Goal: Information Seeking & Learning: Learn about a topic

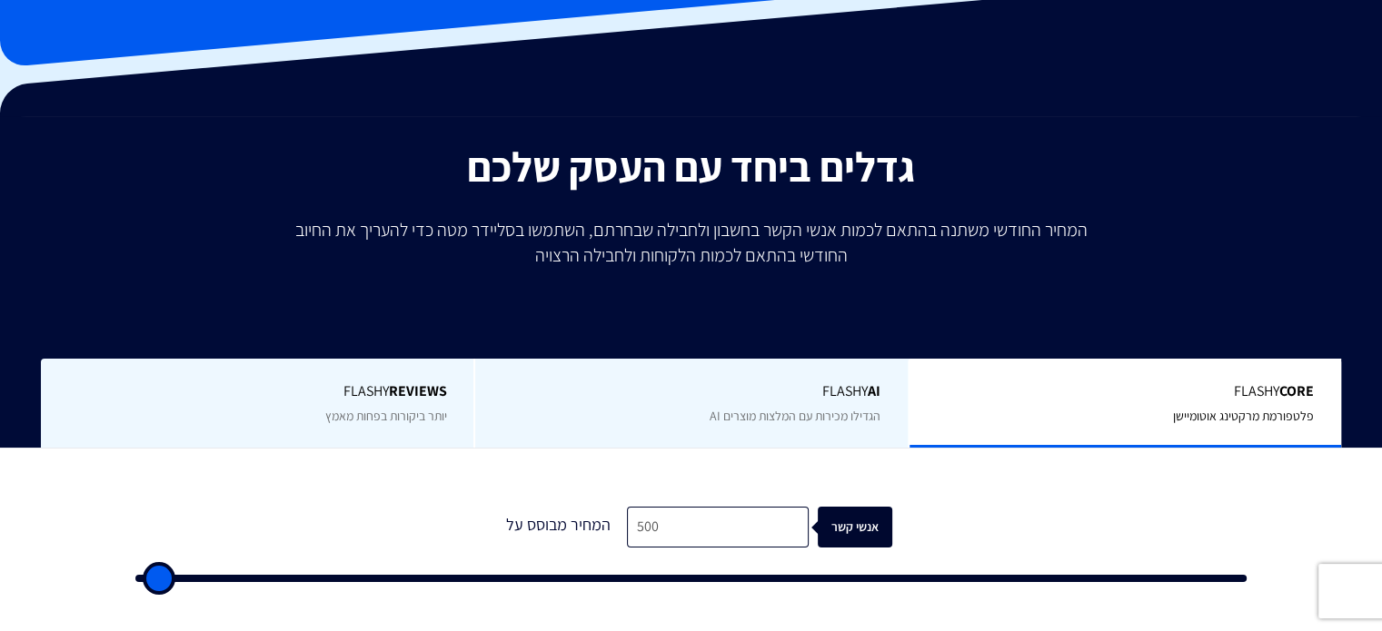
scroll to position [182, 0]
type input "2,000"
type input "2000"
type input "2,500"
type input "2500"
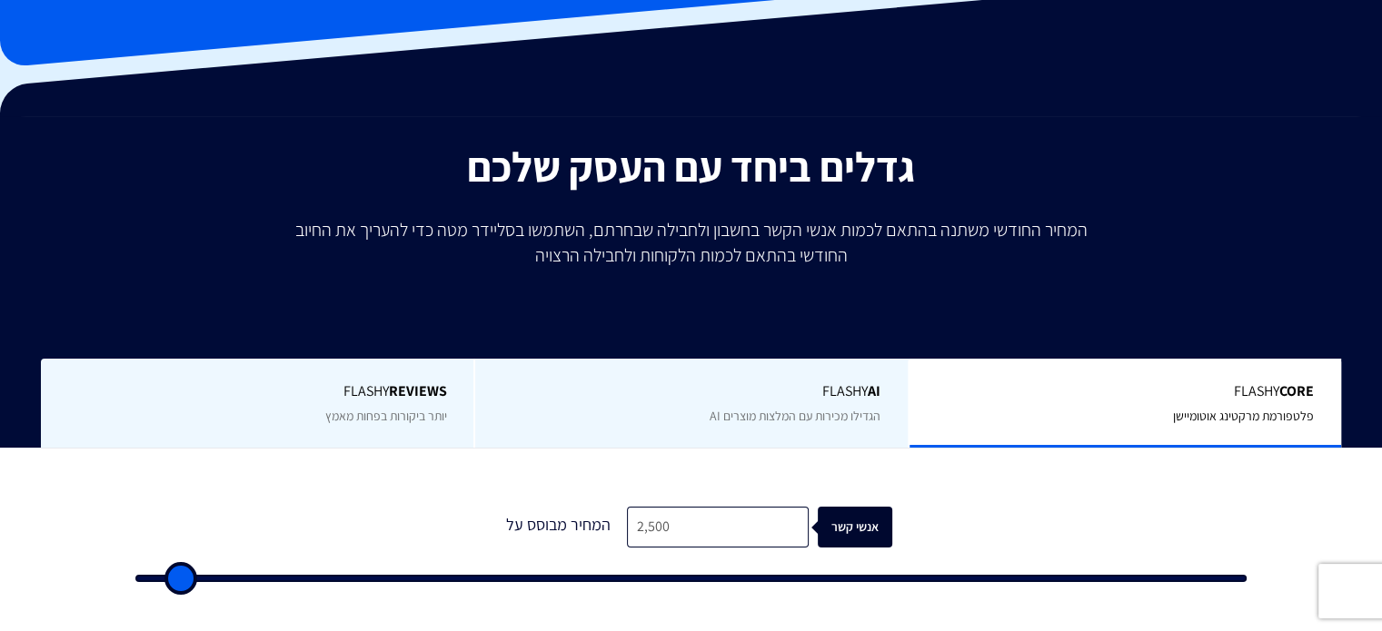
type input "3,500"
type input "3500"
type input "5,000"
type input "5000"
type input "5,500"
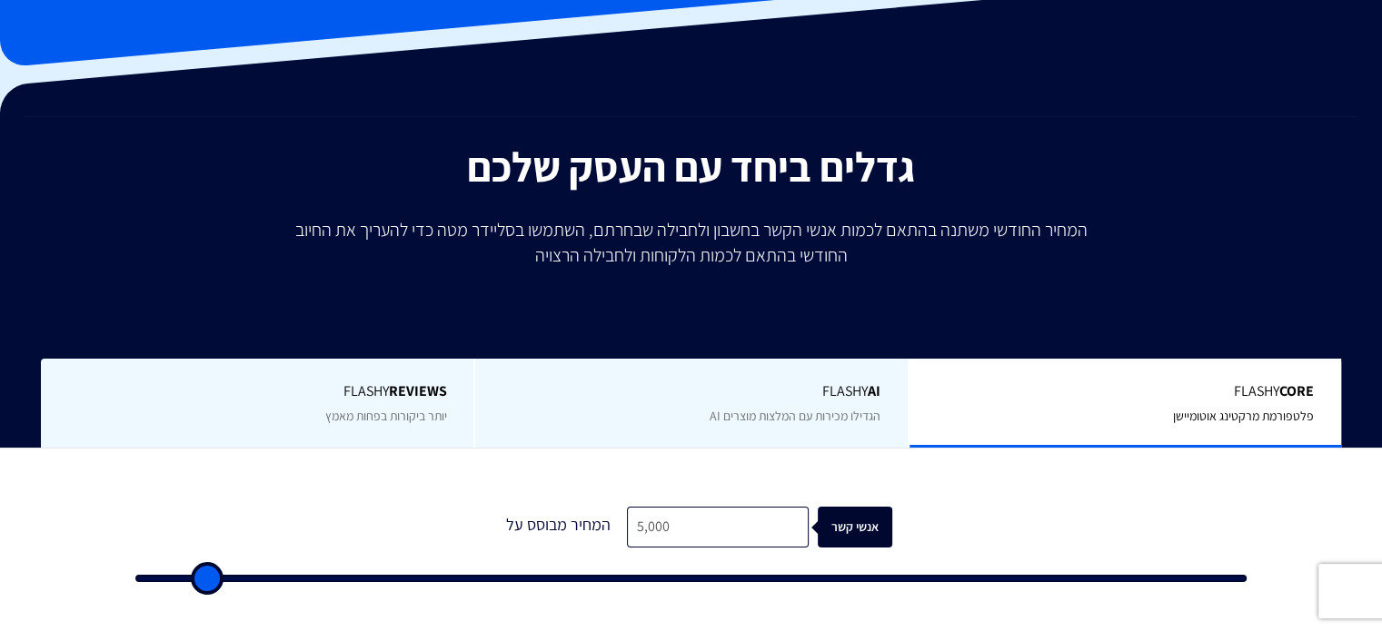
type input "5500"
type input "8,500"
type input "8500"
type input "10,500"
type input "10500"
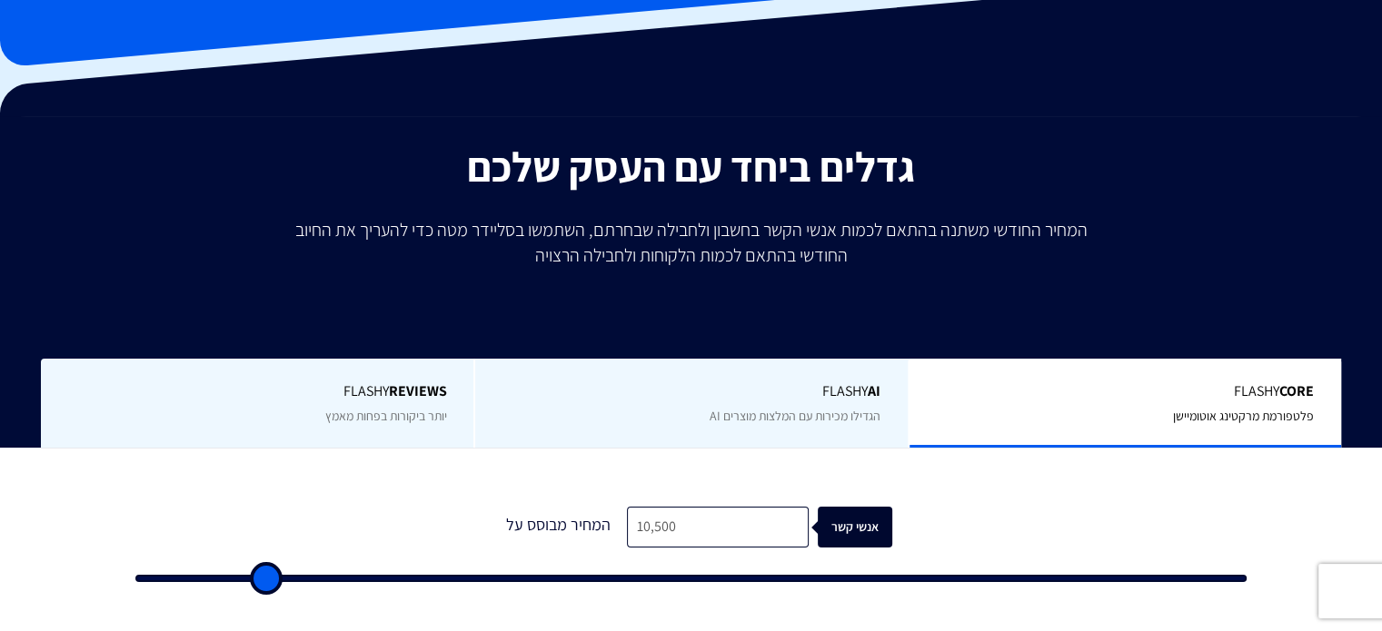
type input "12,500"
type input "12500"
type input "15,500"
type input "15500"
type input "17,500"
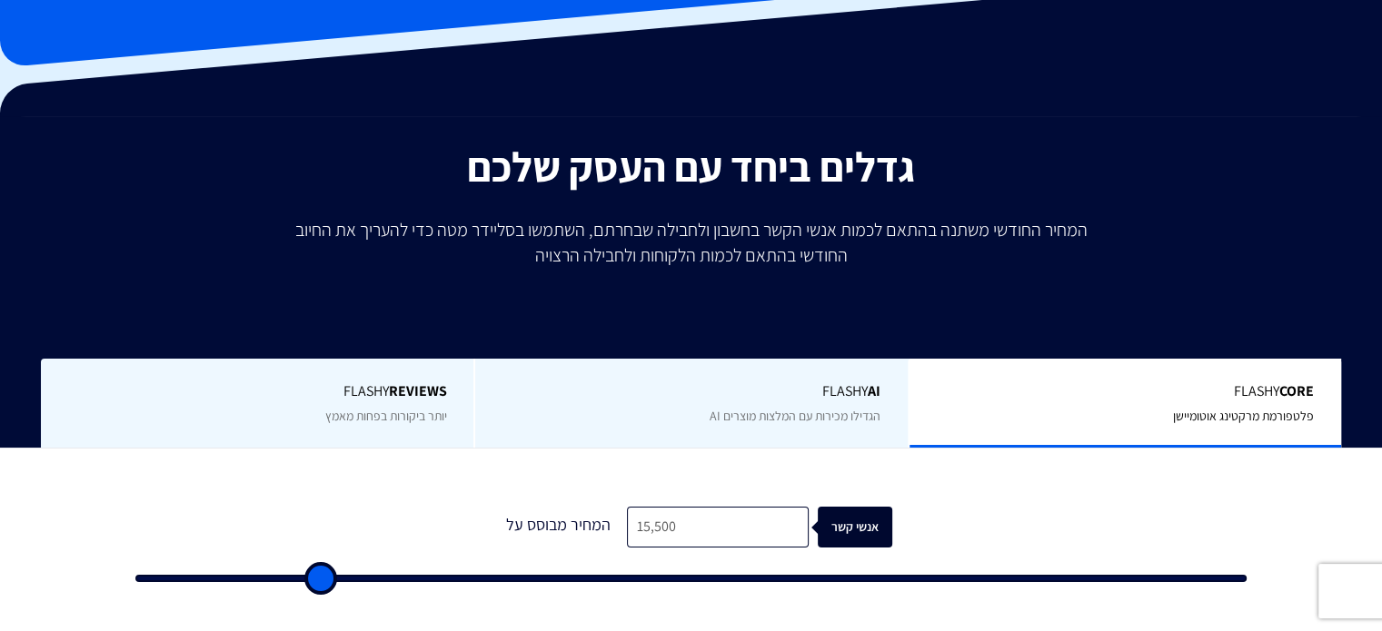
type input "17500"
type input "19,500"
type input "19500"
type input "20,500"
type input "20500"
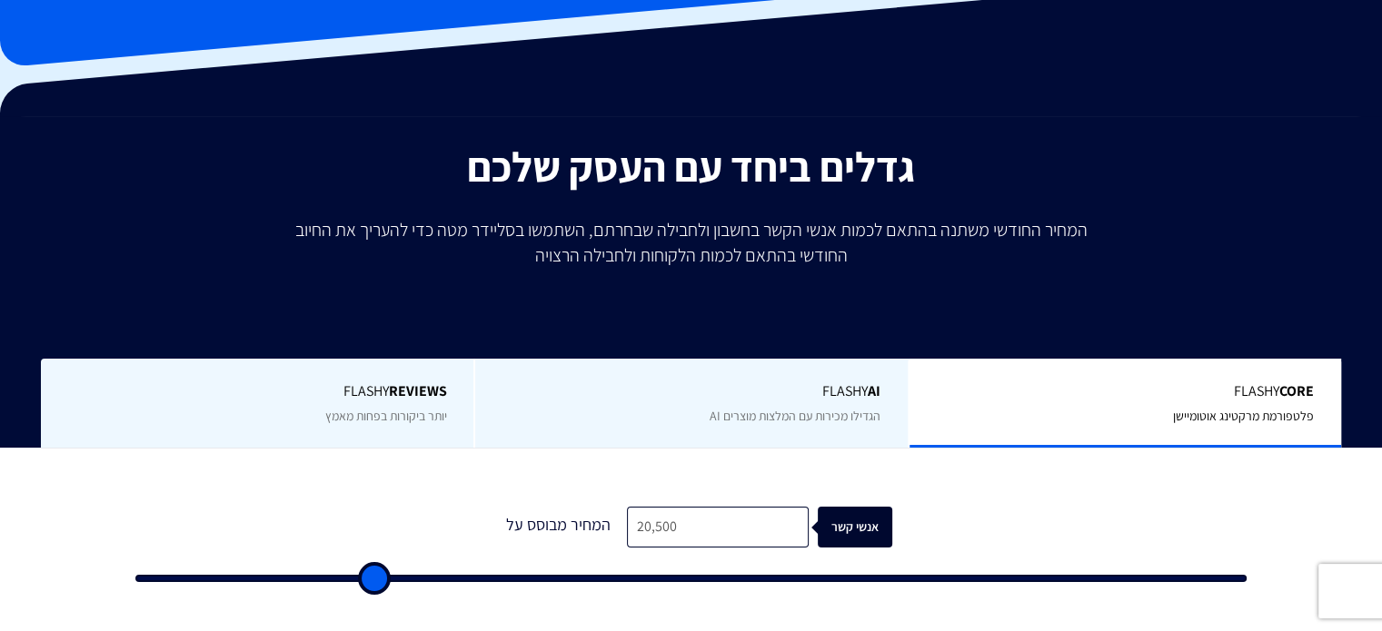
type input "21,000"
type input "21000"
type input "21,500"
type input "21500"
type input "23,000"
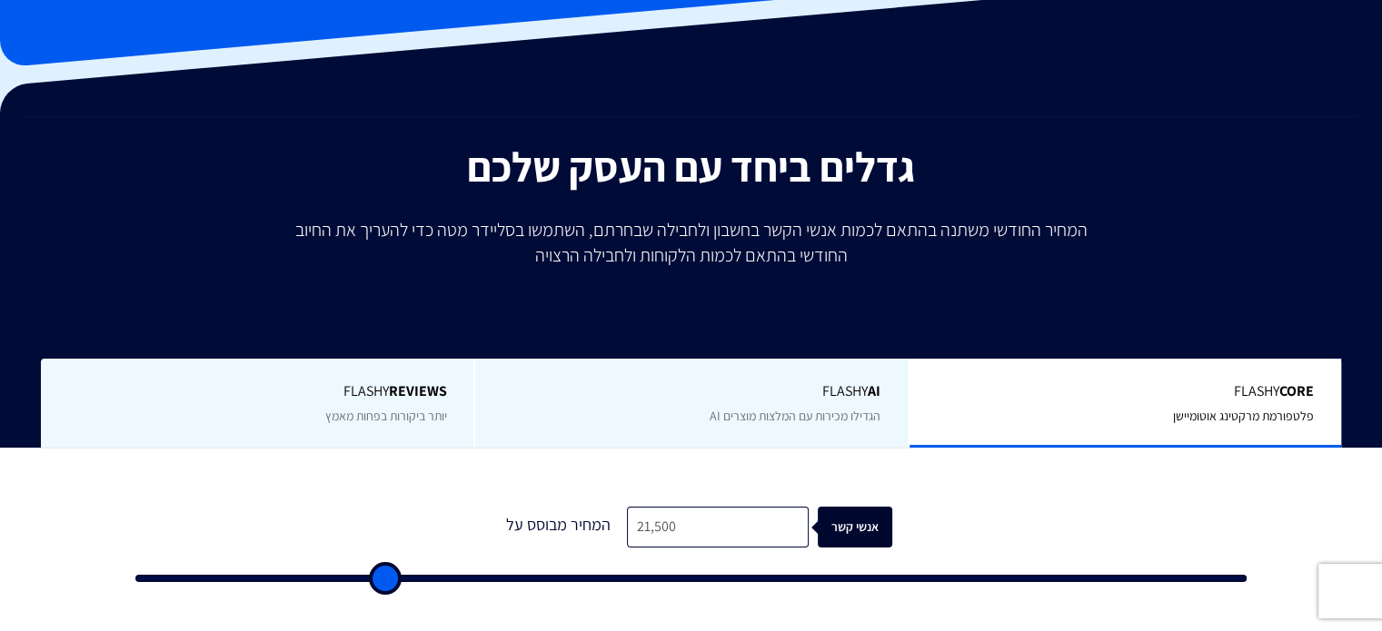
type input "23000"
type input "24,500"
type input "24500"
type input "28,000"
type input "28000"
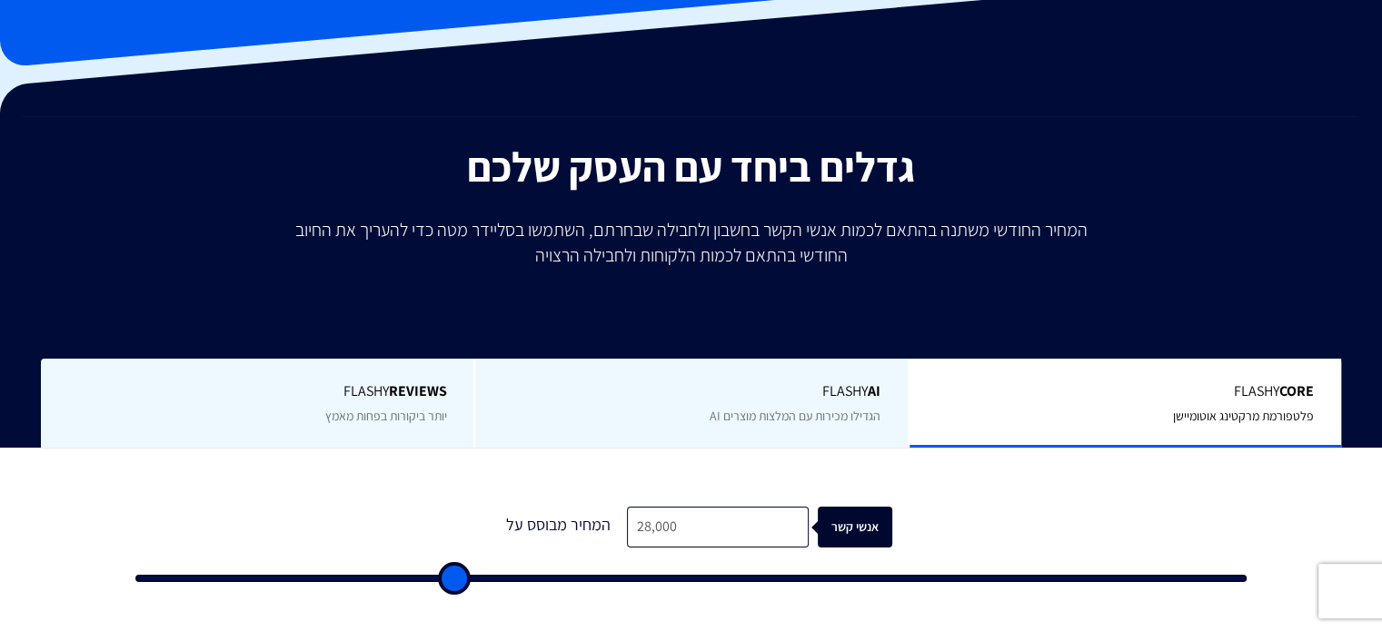
type input "34,000"
type input "34000"
type input "35,500"
type input "35500"
type input "40,000"
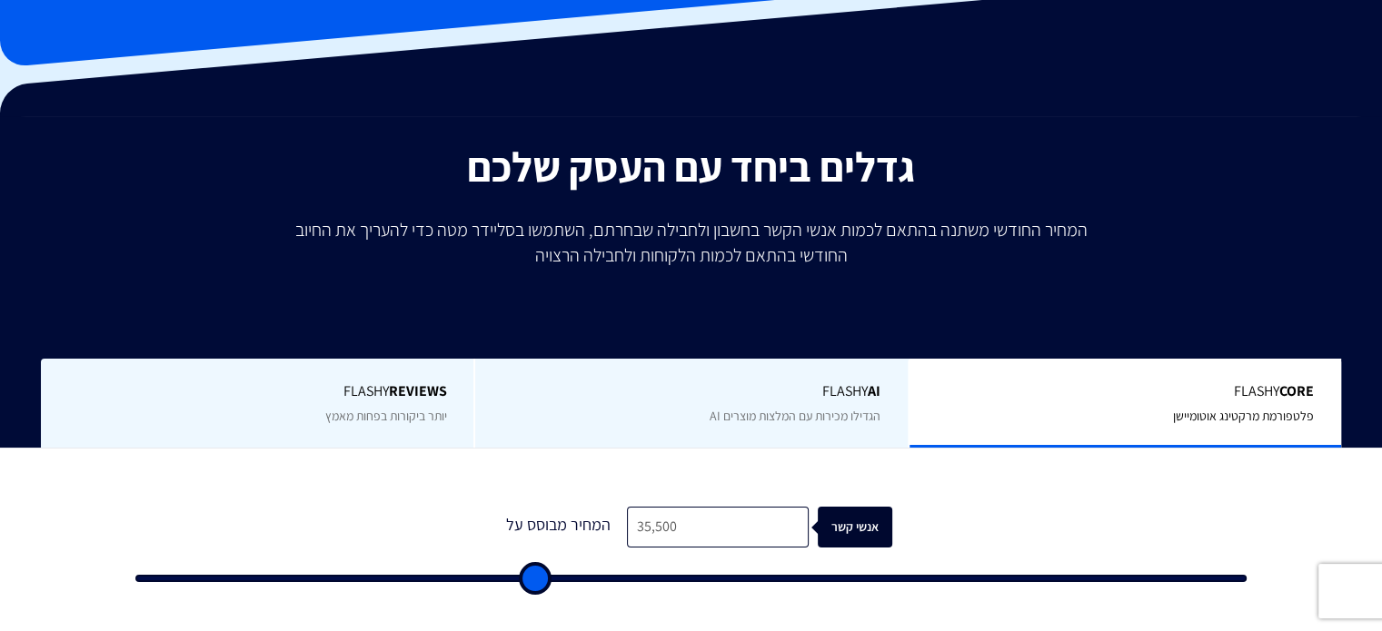
type input "40000"
type input "41,000"
type input "41000"
type input "41,500"
type input "41500"
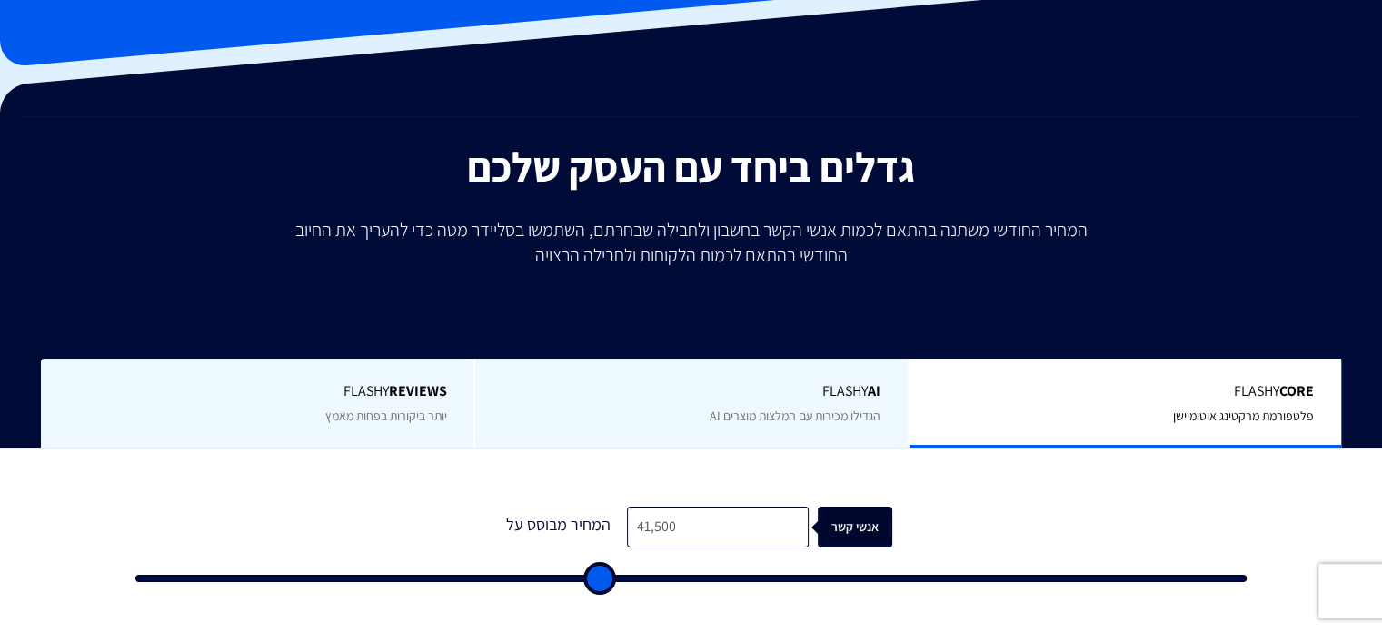
type input "42,000"
type input "42000"
type input "42,500"
type input "42500"
type input "43,500"
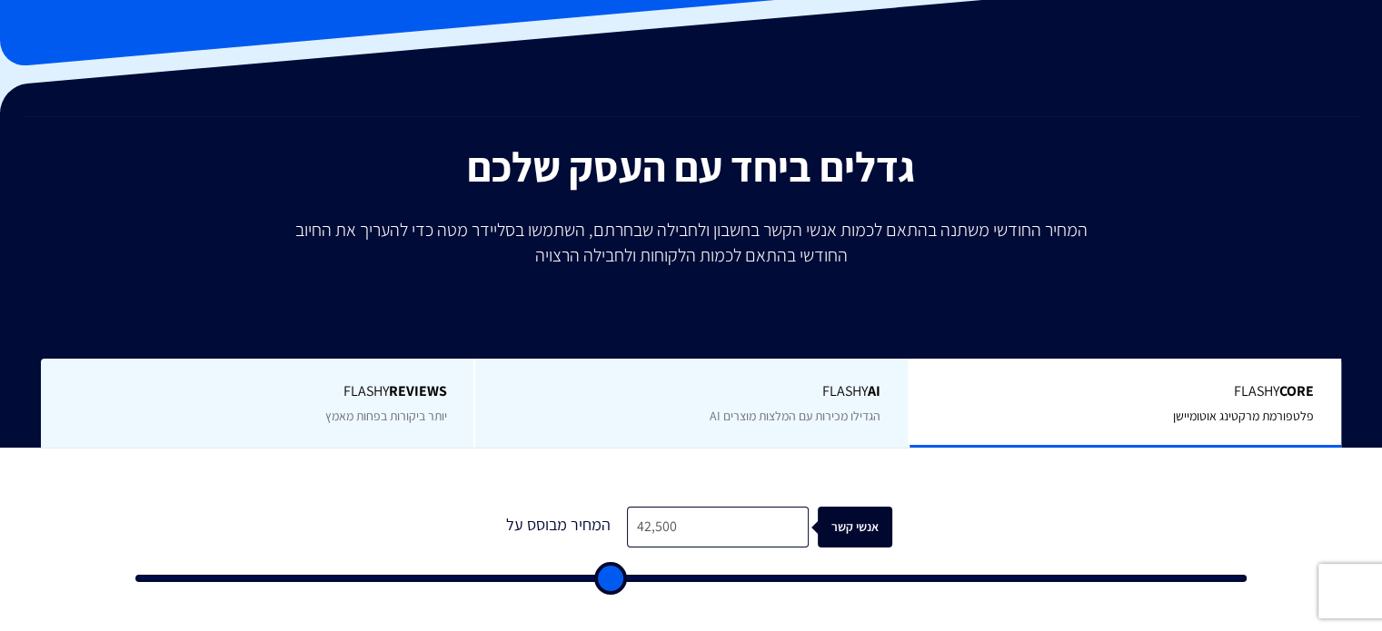
type input "43500"
type input "45,000"
type input "45000"
type input "46,500"
type input "46500"
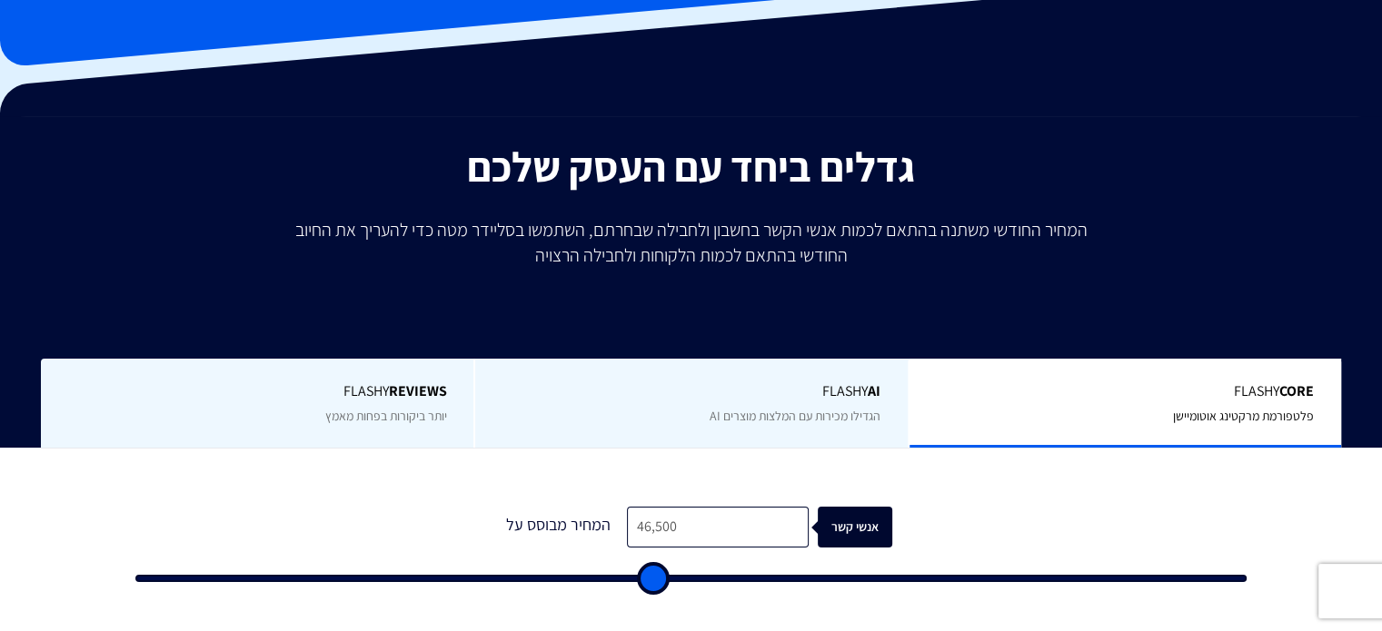
type input "48,000"
type input "48000"
type input "49,500"
type input "49500"
type input "50,000"
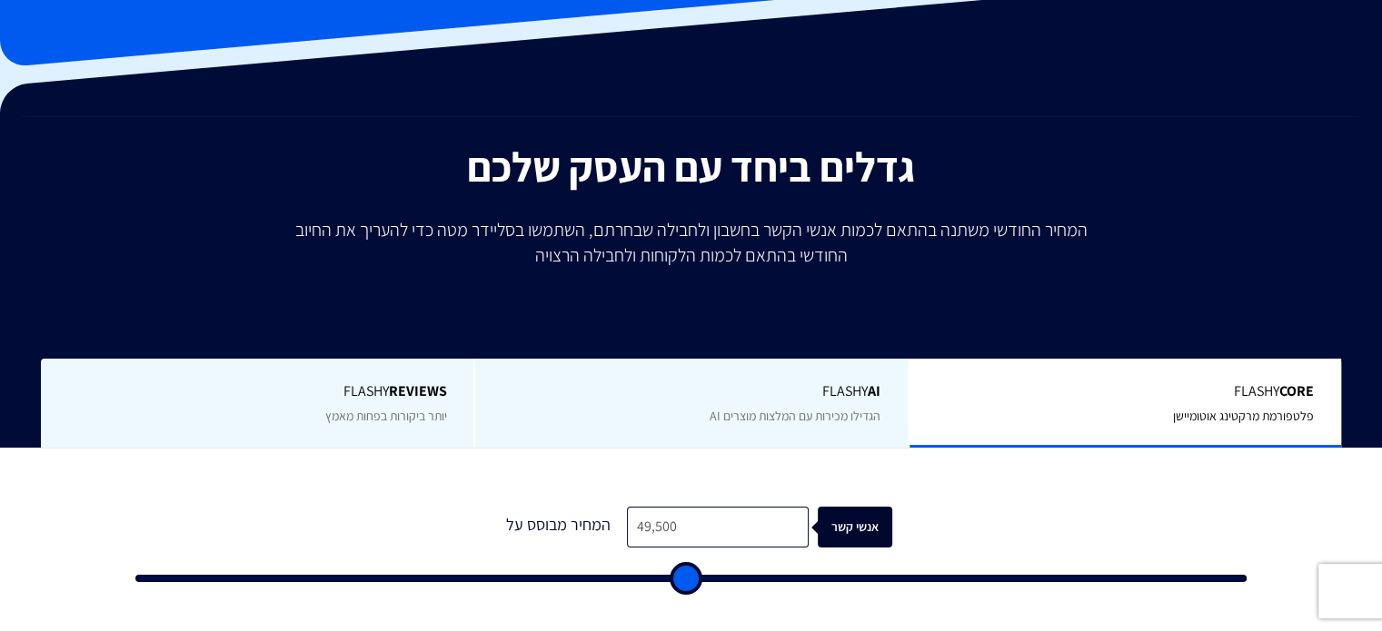
type input "50000"
type input "50,500"
type input "50500"
type input "51,000"
type input "51000"
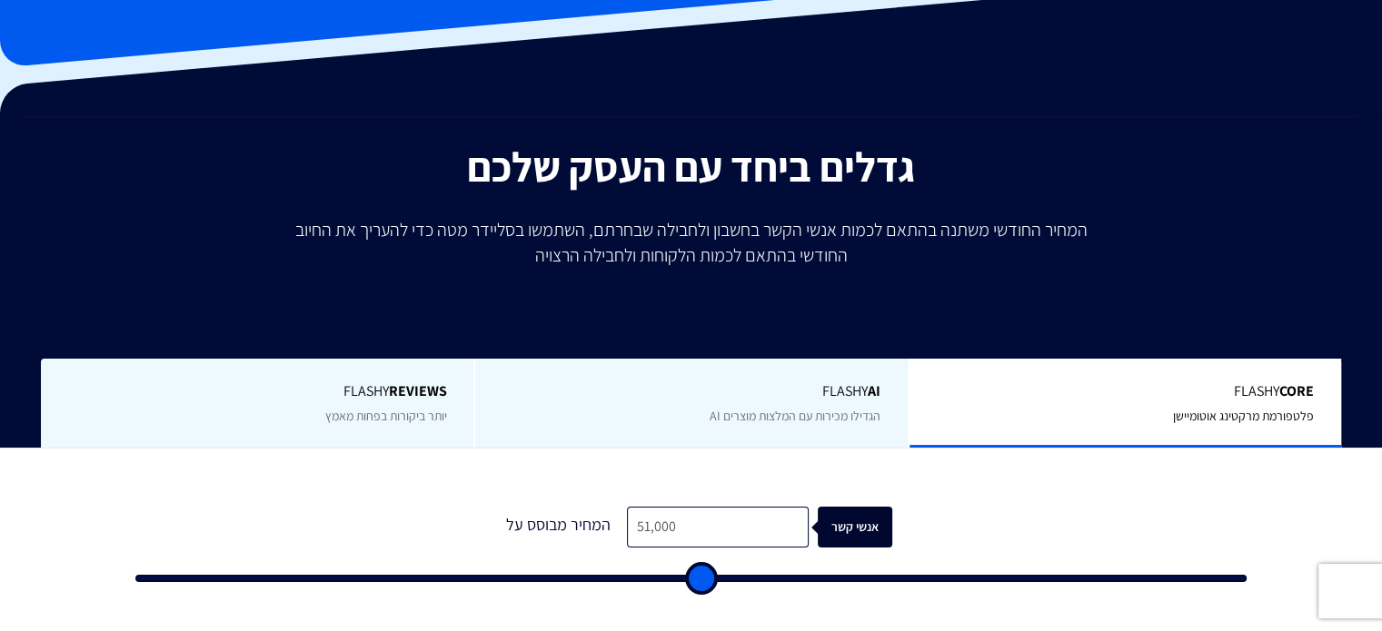
type input "51,500"
type input "51500"
type input "52,000"
type input "52000"
type input "52,500"
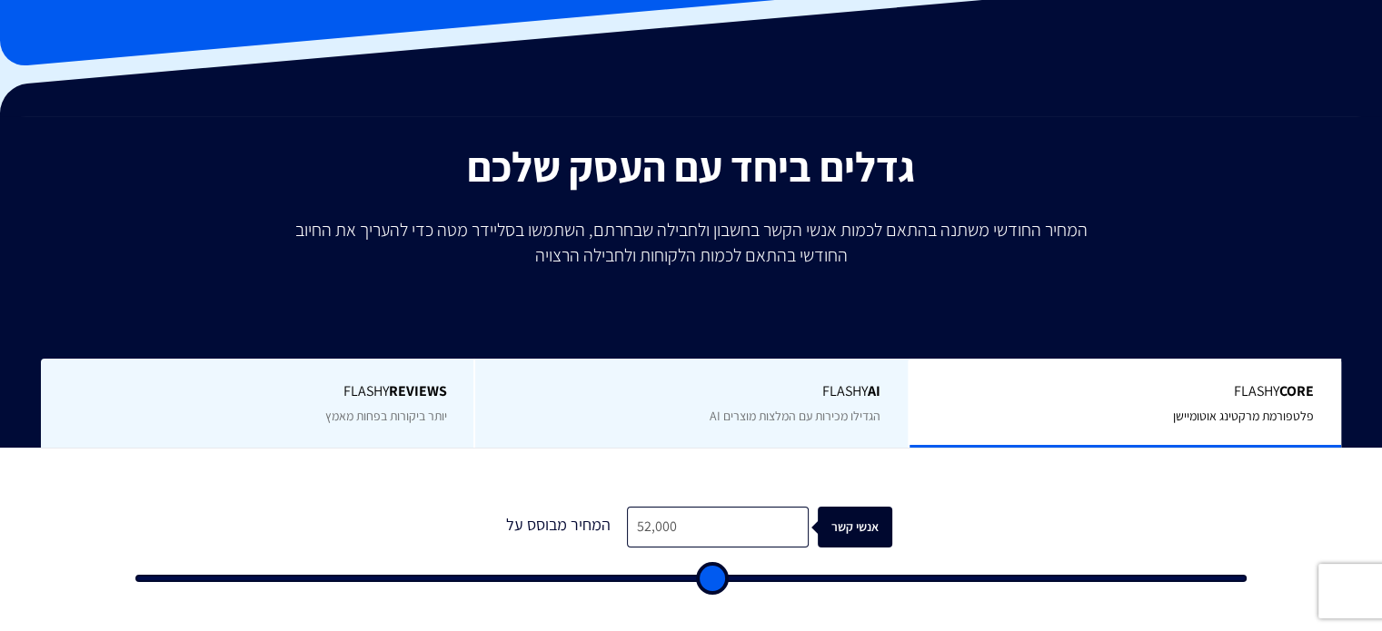
type input "52500"
type input "53,500"
type input "53500"
type input "54,500"
type input "54500"
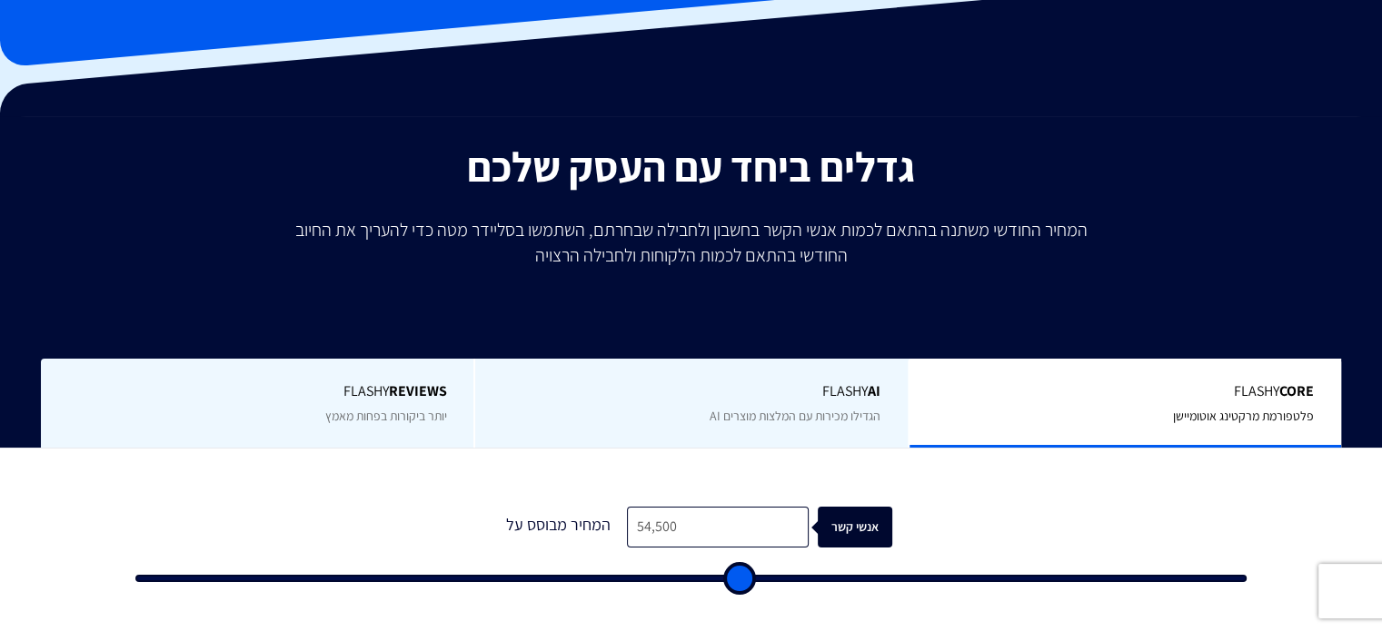
type input "55,000"
type input "55000"
type input "55,500"
type input "55500"
type input "56,000"
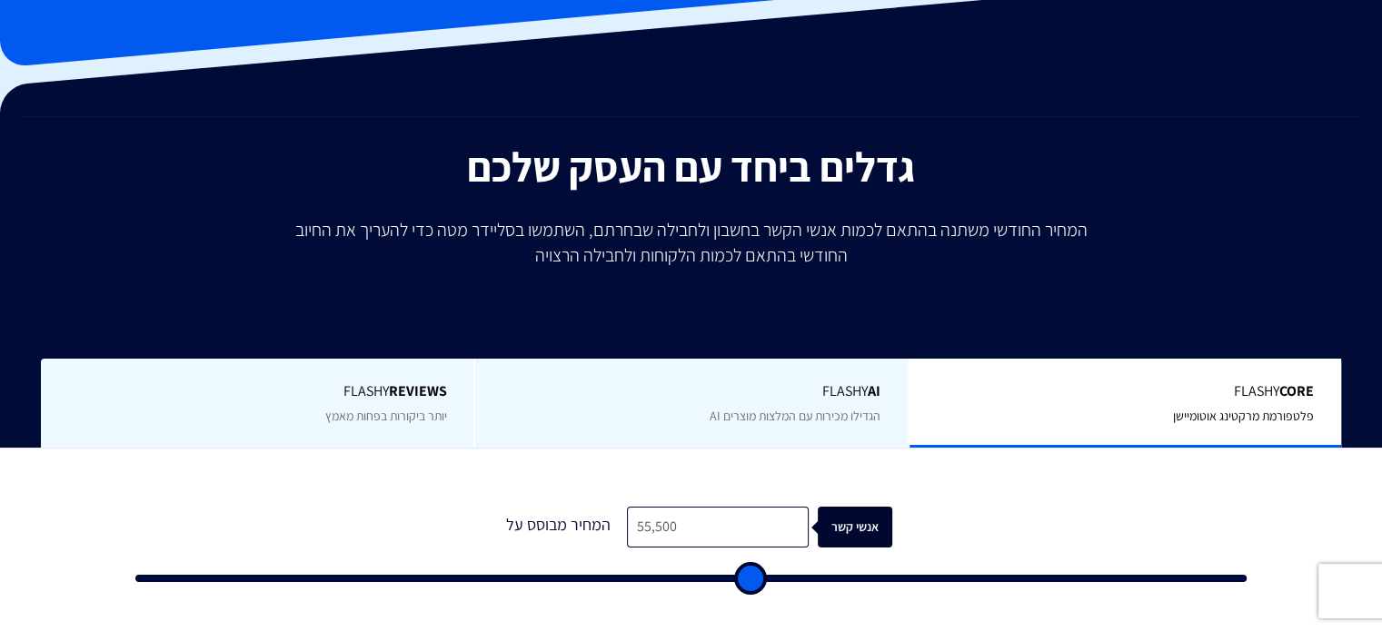
type input "56000"
type input "56,500"
type input "56500"
type input "58,000"
type input "58000"
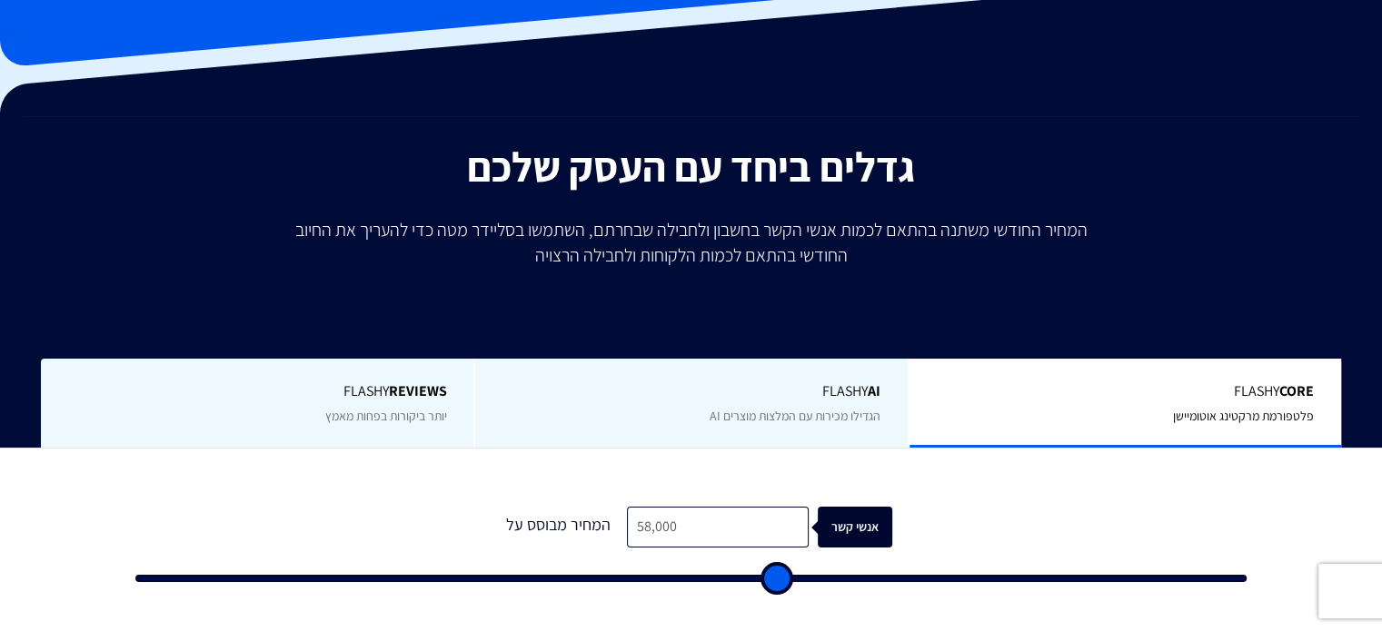
type input "60,000"
type input "60000"
type input "60,500"
type input "60500"
type input "61,000"
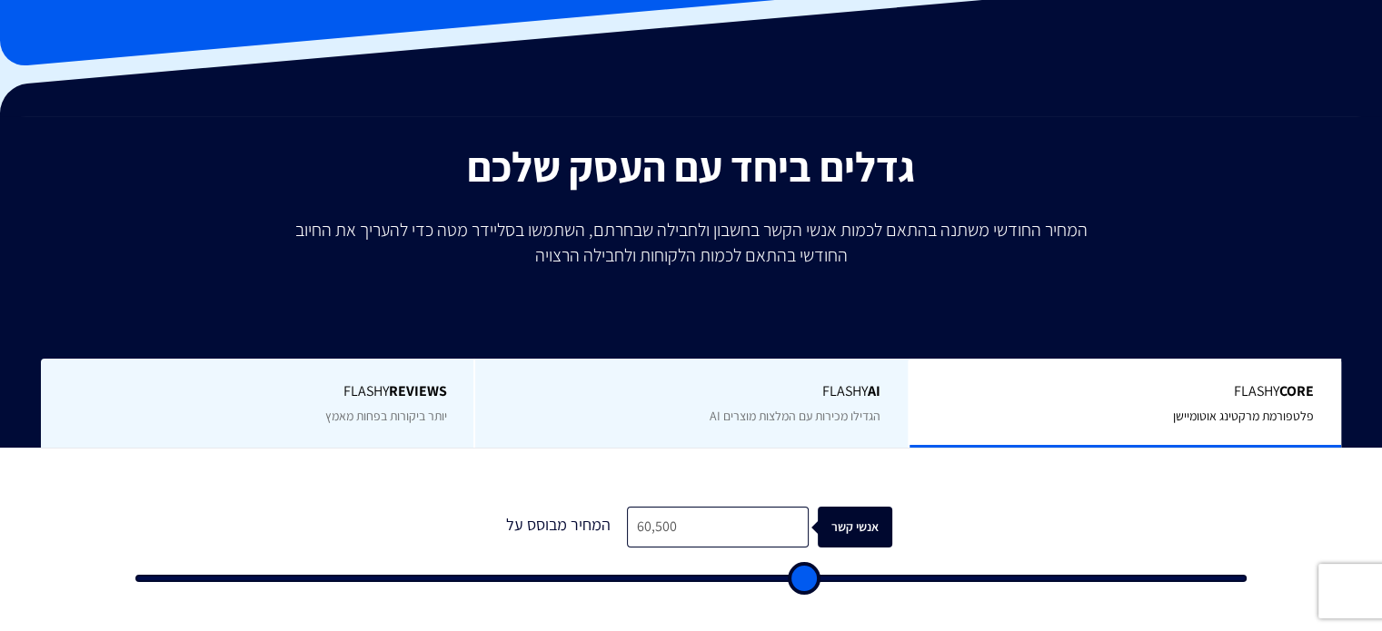
type input "61000"
type input "62,000"
type input "62000"
type input "62,500"
drag, startPoint x: 171, startPoint y: 574, endPoint x: 821, endPoint y: 563, distance: 650.5
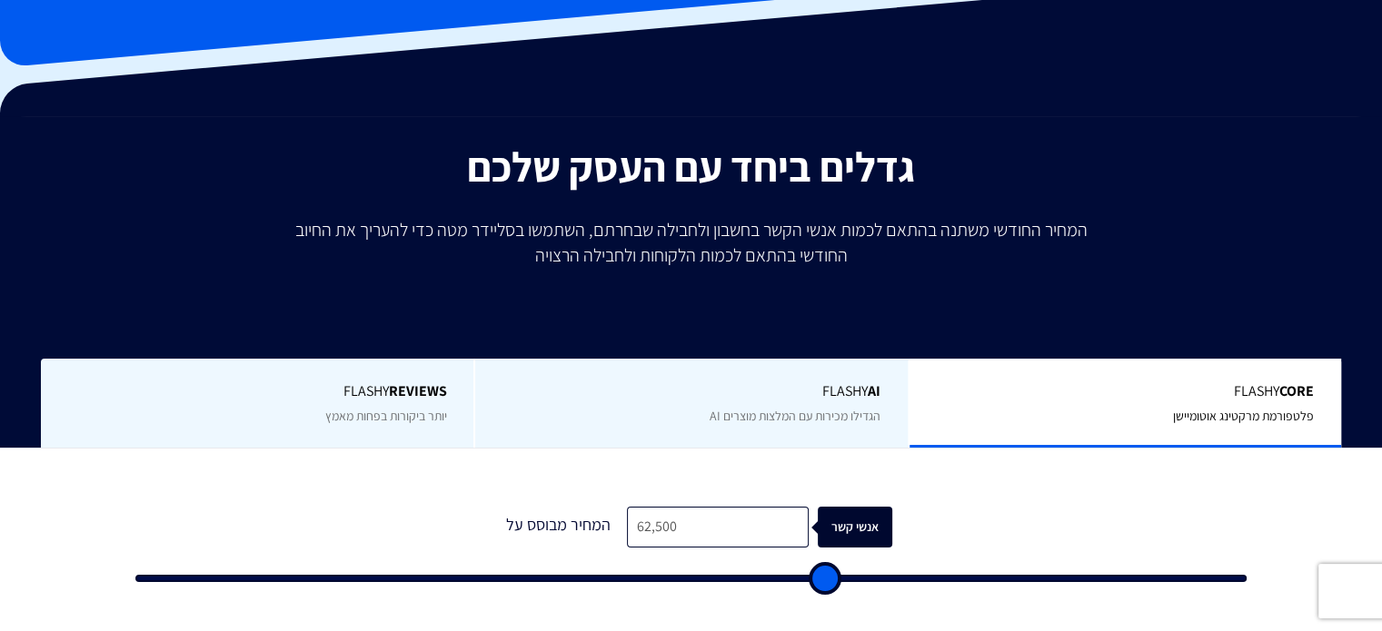
type input "62500"
click at [821, 575] on input "range" at bounding box center [690, 578] width 1111 height 7
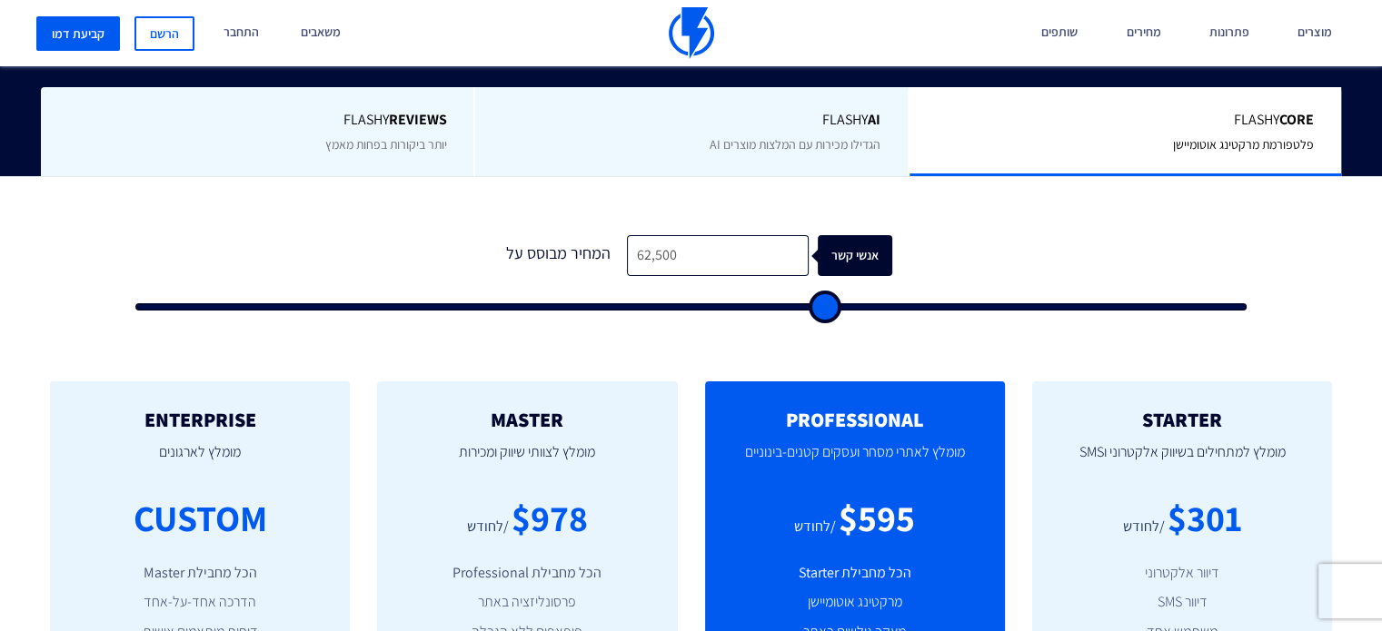
scroll to position [454, 0]
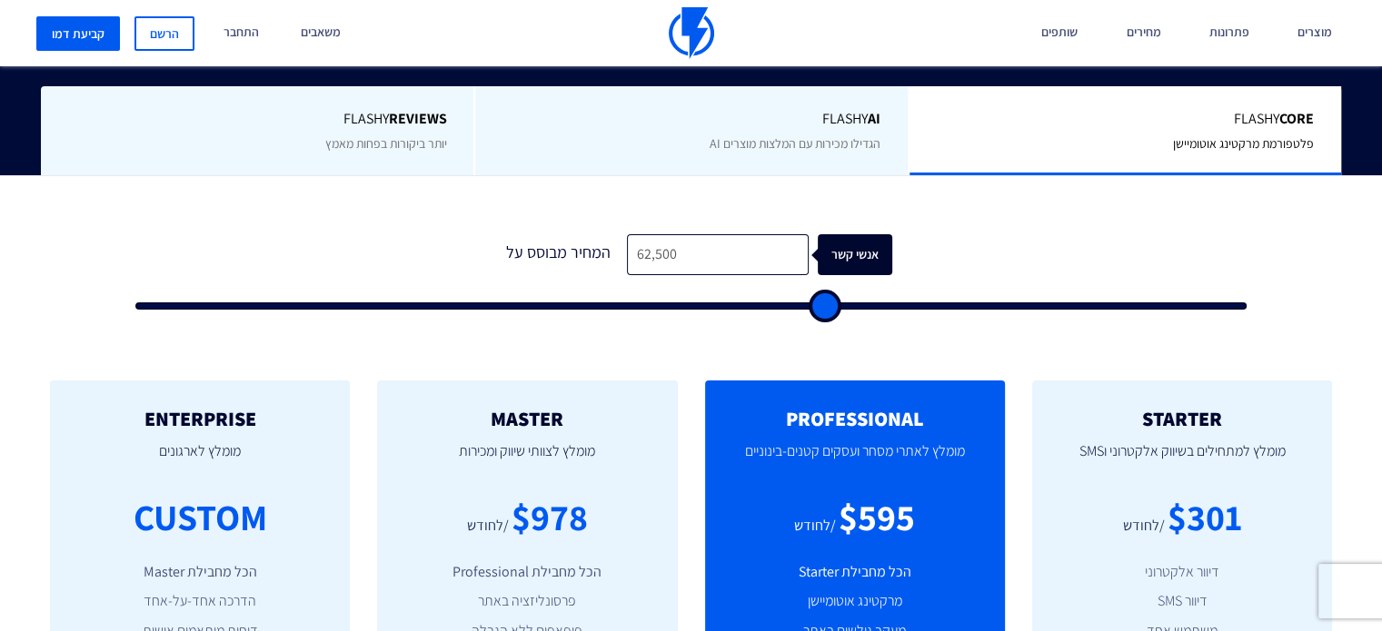
type input "61,500"
type input "61500"
type input "60,000"
type input "60000"
type input "59,500"
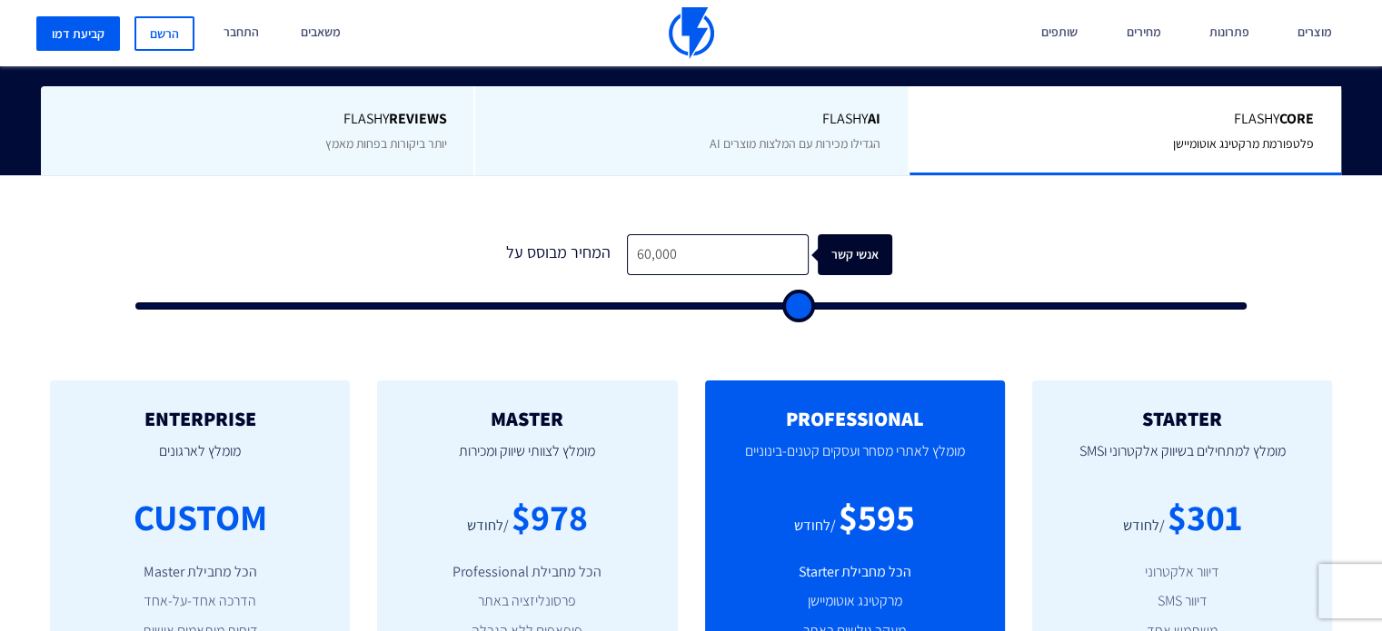
type input "59500"
type input "58,000"
type input "58000"
type input "56,000"
type input "56000"
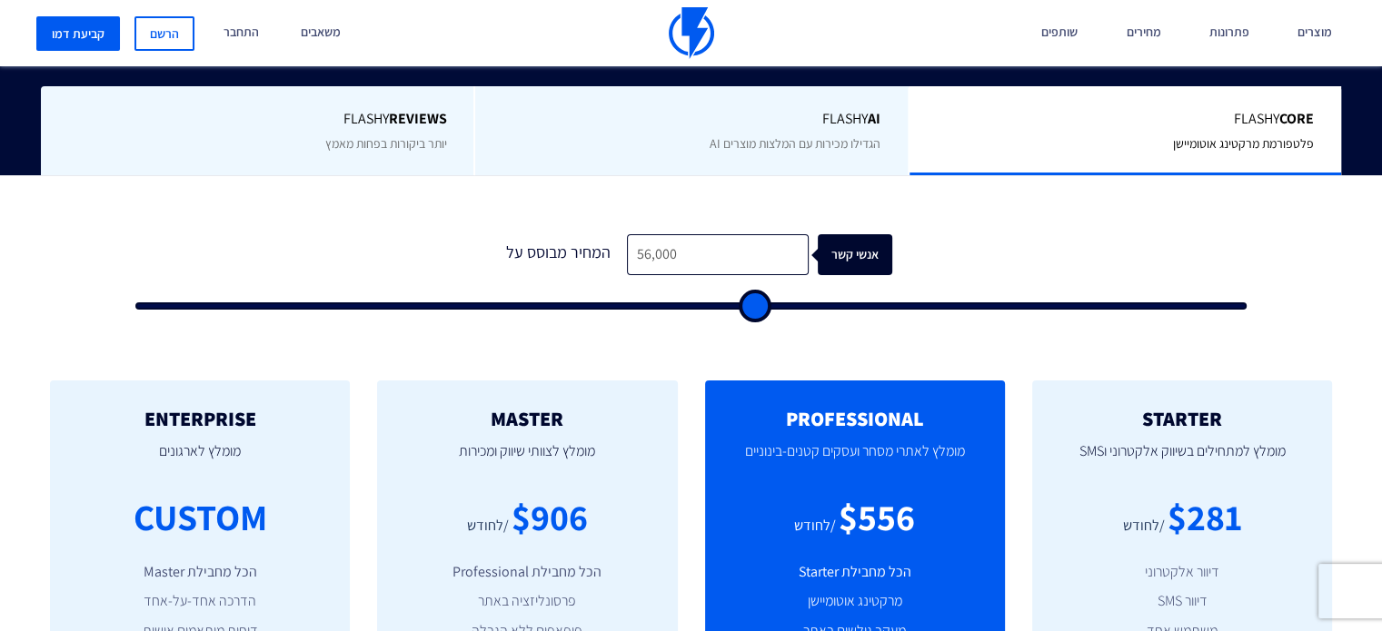
type input "55,000"
type input "55000"
type input "54,000"
type input "54000"
type input "52,000"
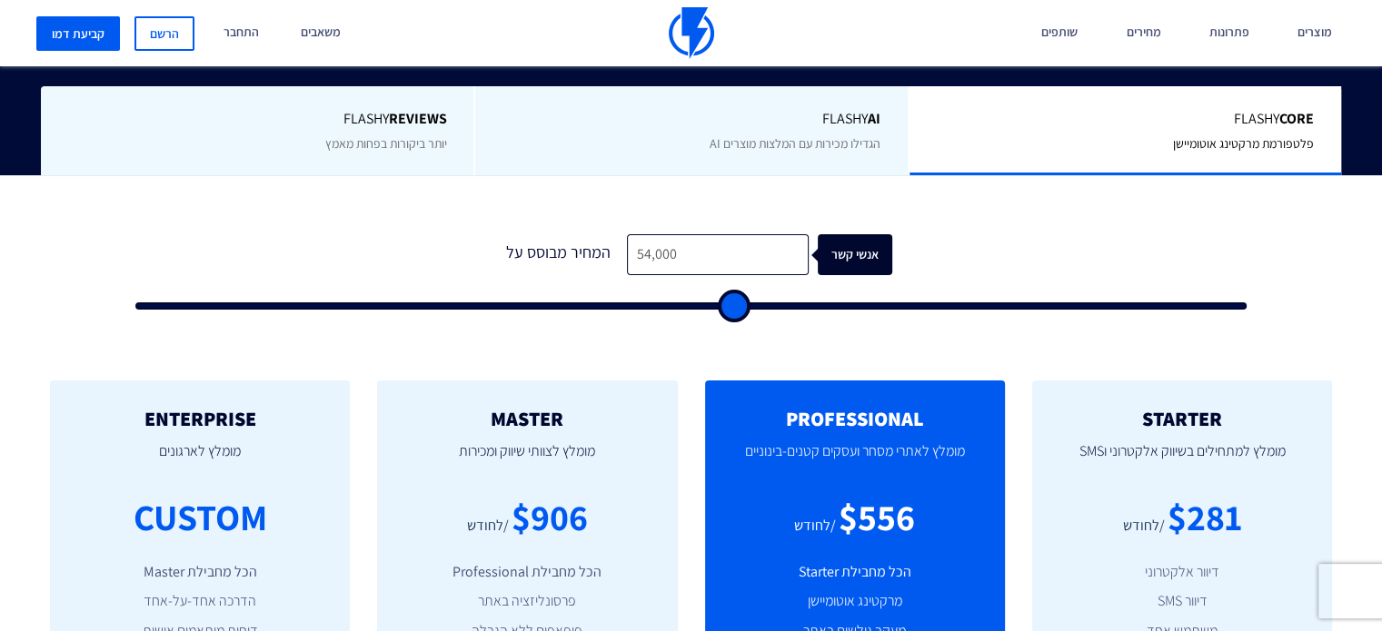
type input "52000"
type input "50,000"
type input "50000"
type input "49,500"
type input "49500"
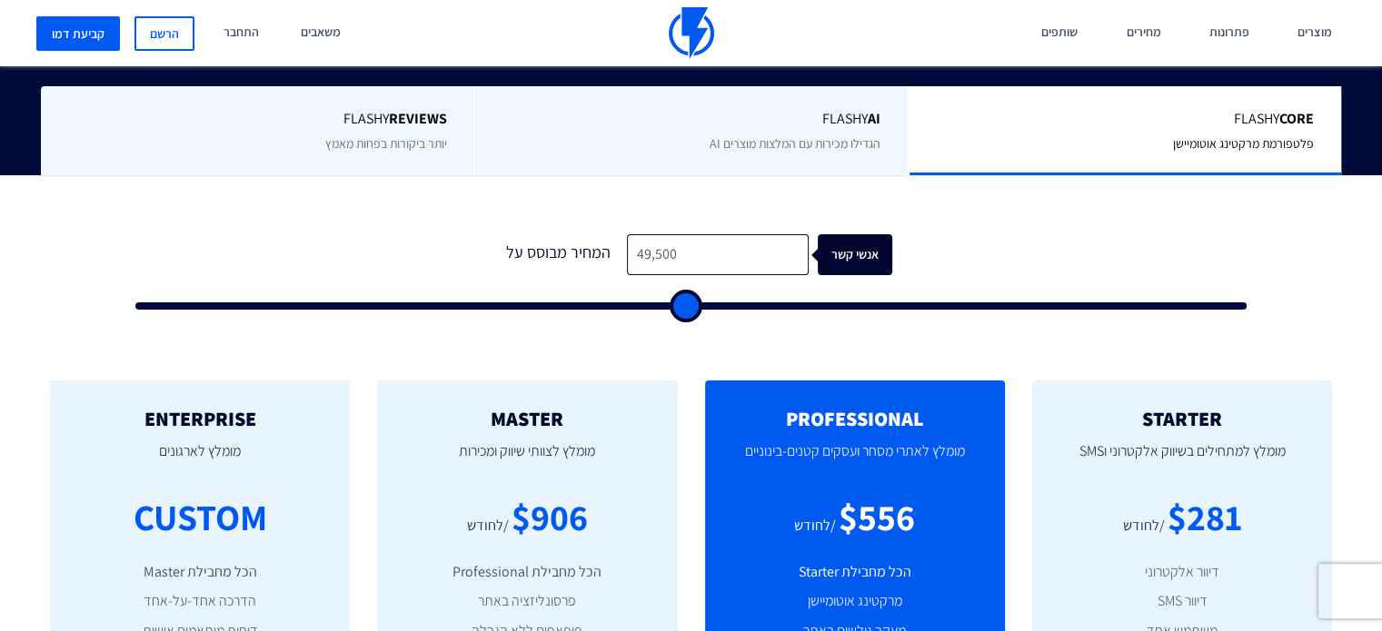
type input "47,500"
type input "47500"
type input "46,500"
type input "46500"
type input "45,500"
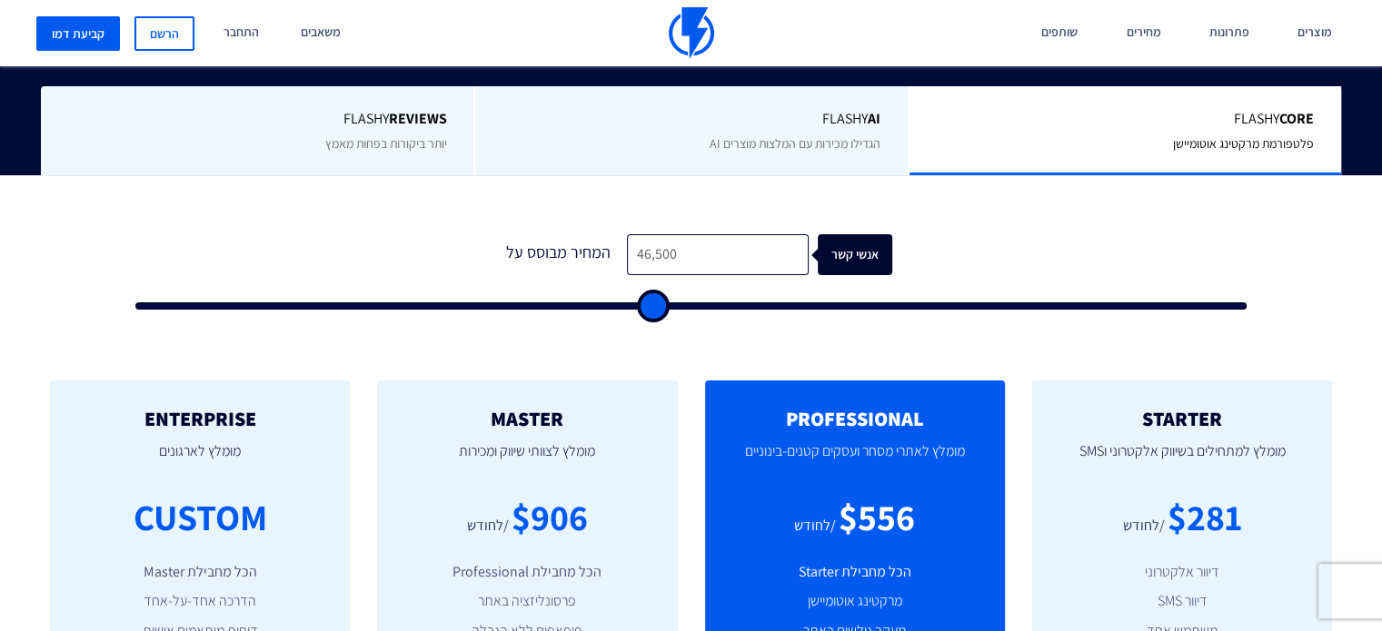
type input "45500"
type input "44,000"
type input "44000"
type input "42,000"
type input "42000"
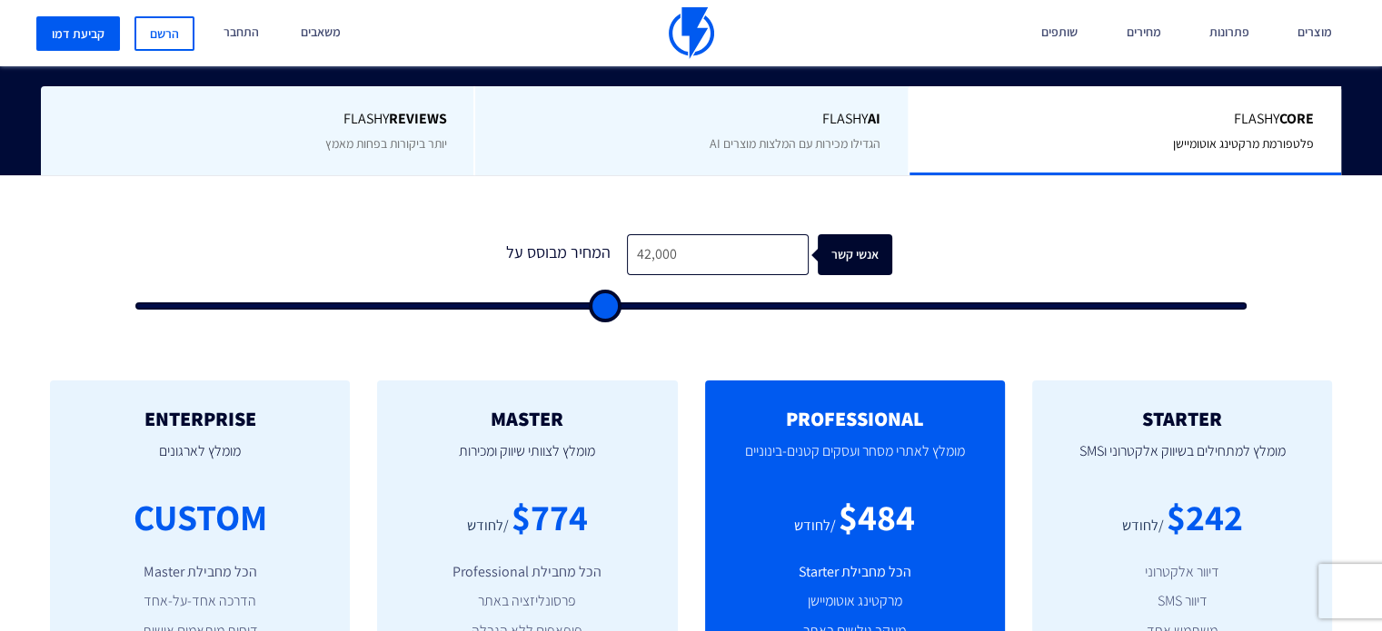
type input "39,500"
type input "39500"
type input "37,500"
type input "37500"
type input "36,500"
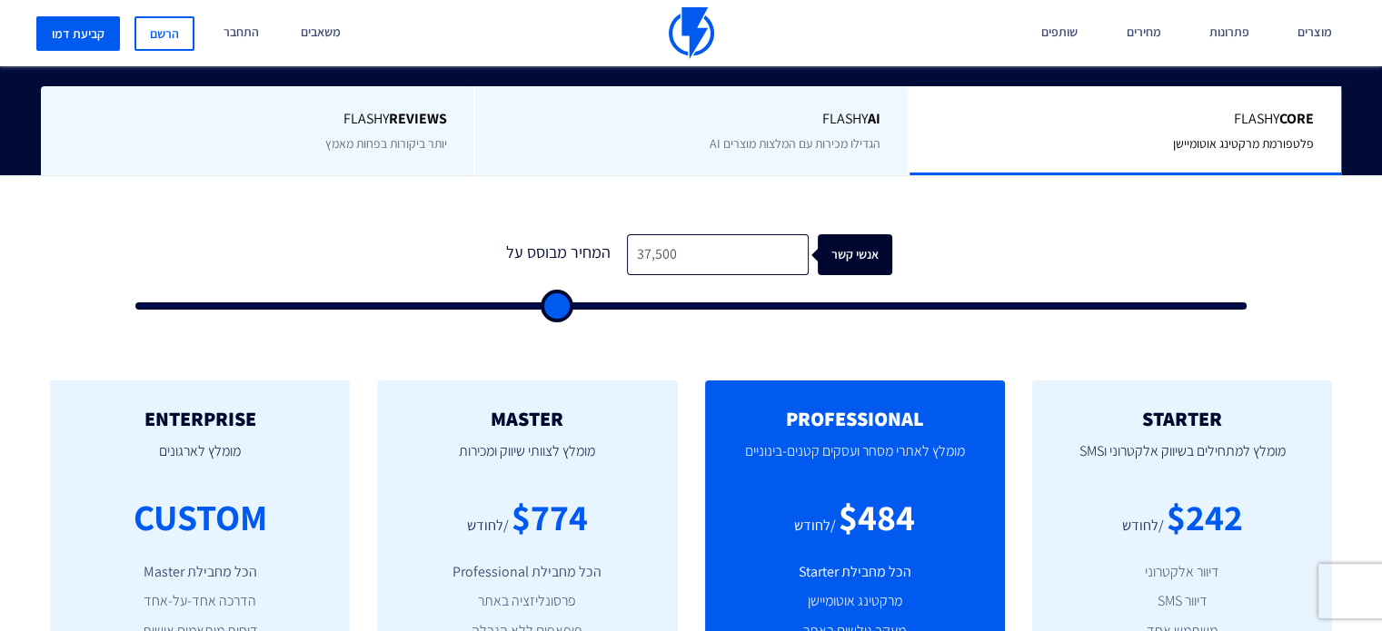
type input "36500"
type input "36,000"
type input "36000"
type input "35,500"
type input "35500"
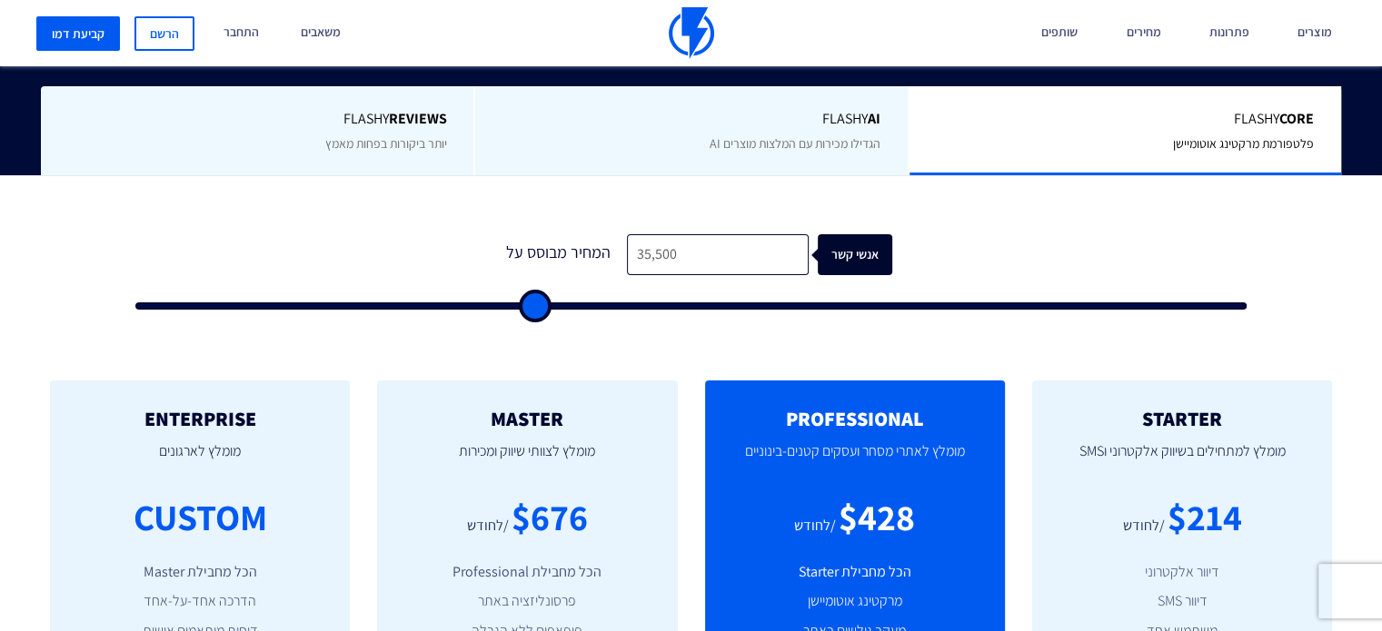
type input "34,000"
type input "34000"
type input "32,500"
type input "32500"
type input "30,500"
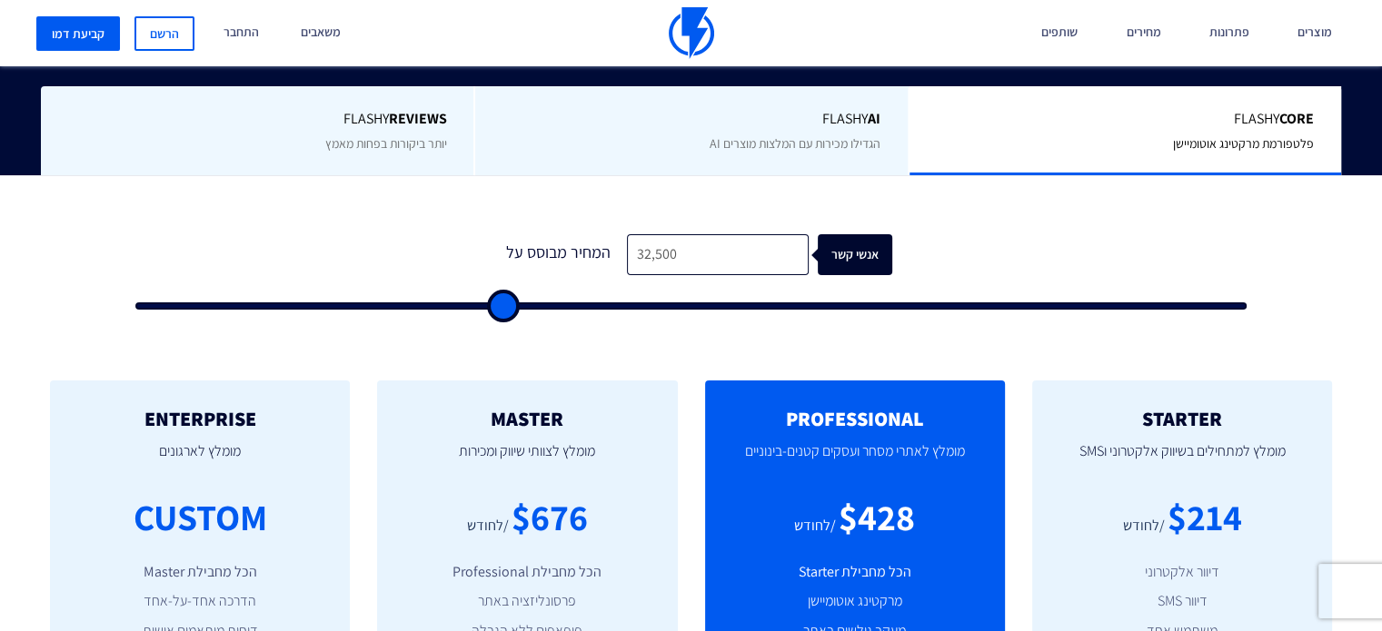
type input "30500"
type input "29,500"
type input "29500"
type input "29,000"
type input "29000"
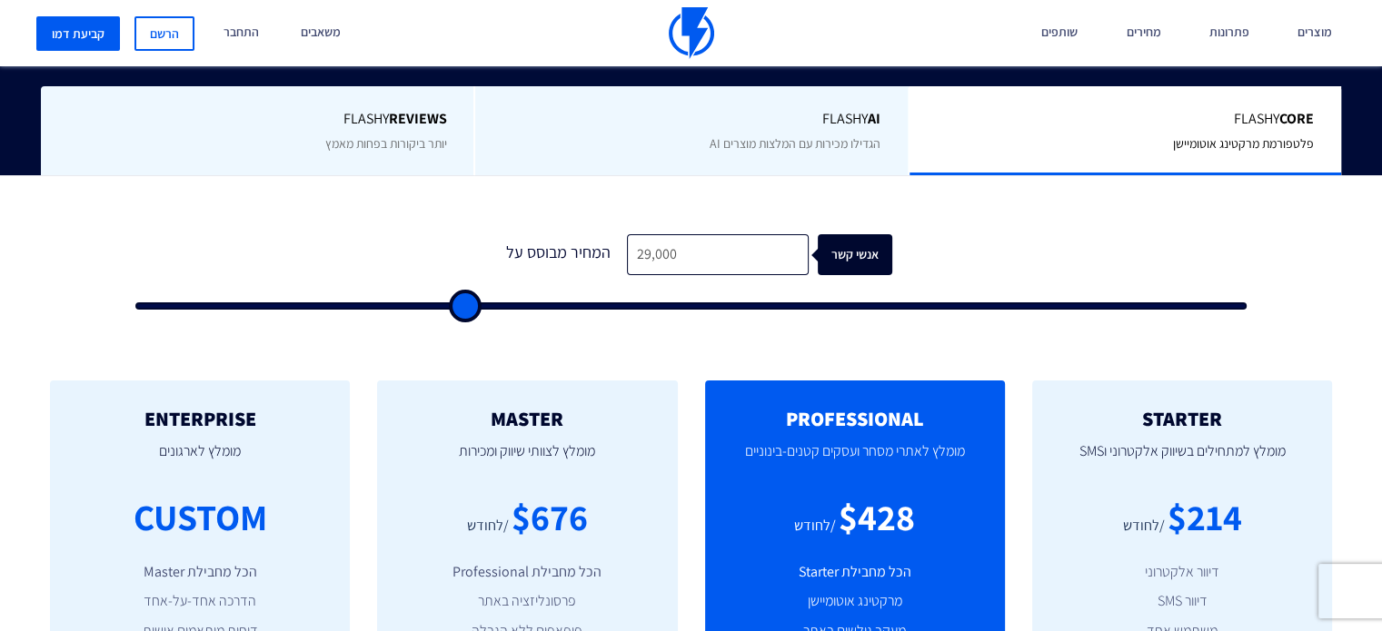
type input "28,500"
type input "28500"
type input "28,000"
type input "28000"
type input "27,500"
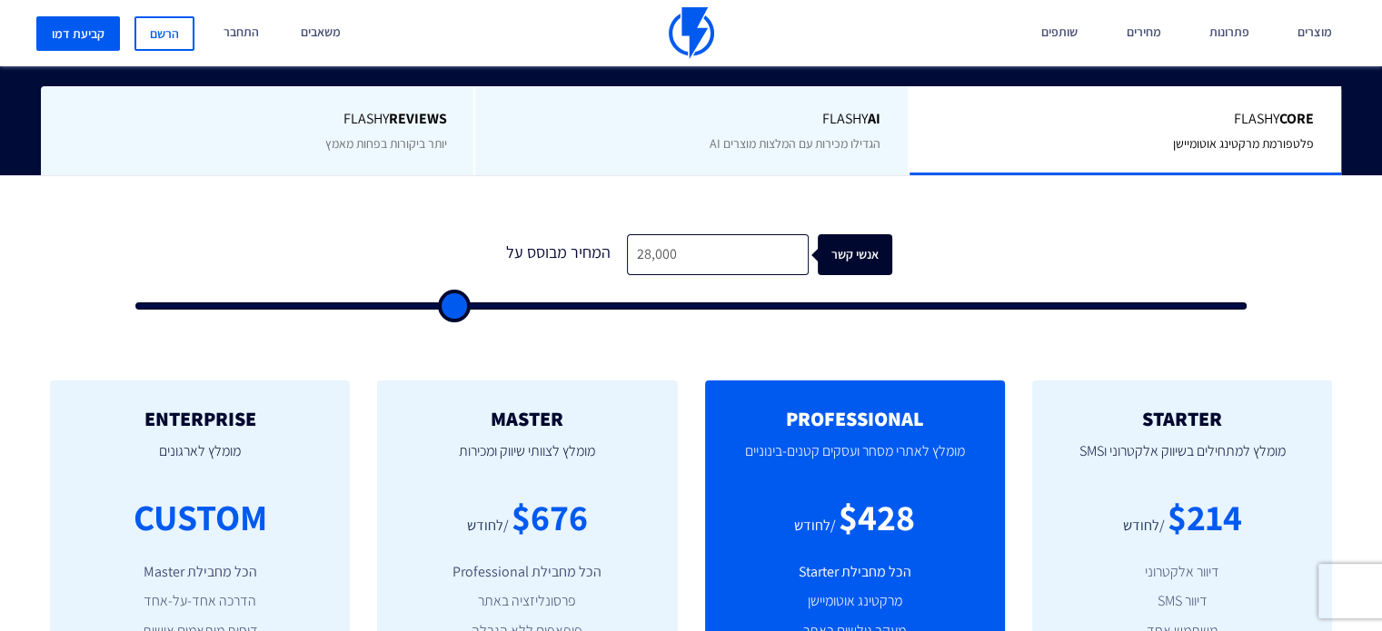
type input "27500"
type input "27,000"
type input "27000"
type input "27,500"
type input "27500"
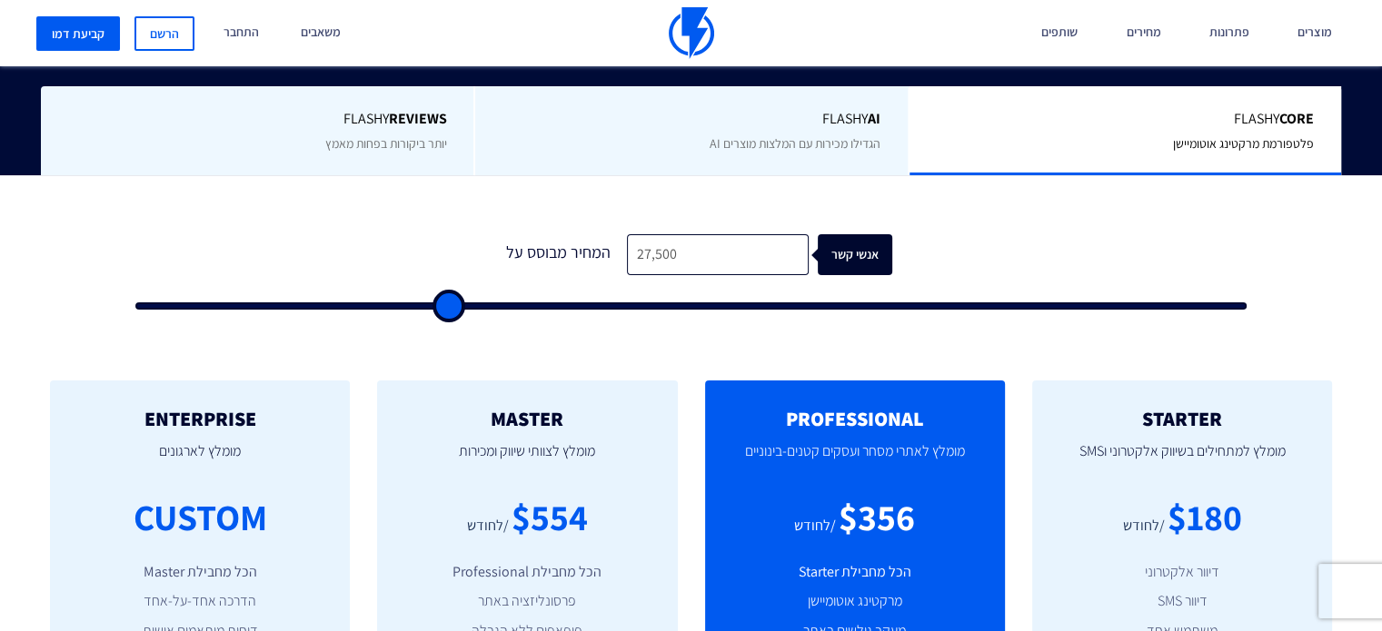
type input "28,500"
type input "28500"
type input "30,500"
type input "30500"
type input "32,500"
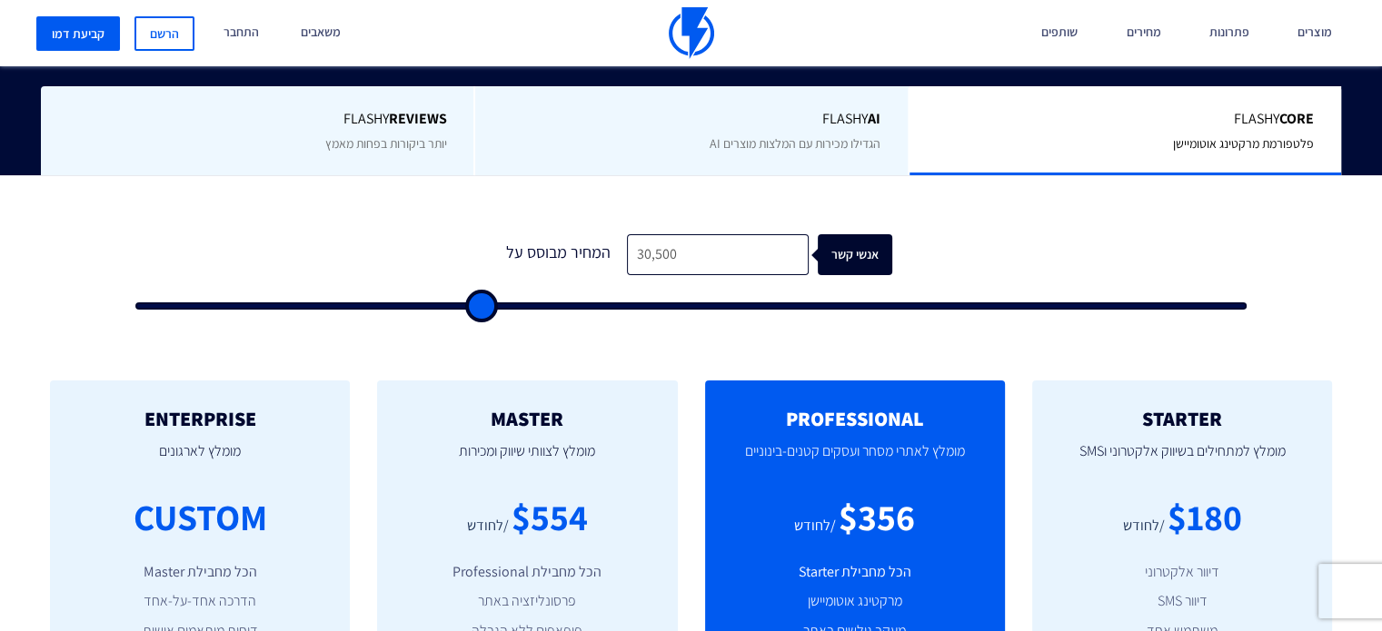
type input "32500"
type input "35,500"
type input "35500"
type input "38,500"
type input "38500"
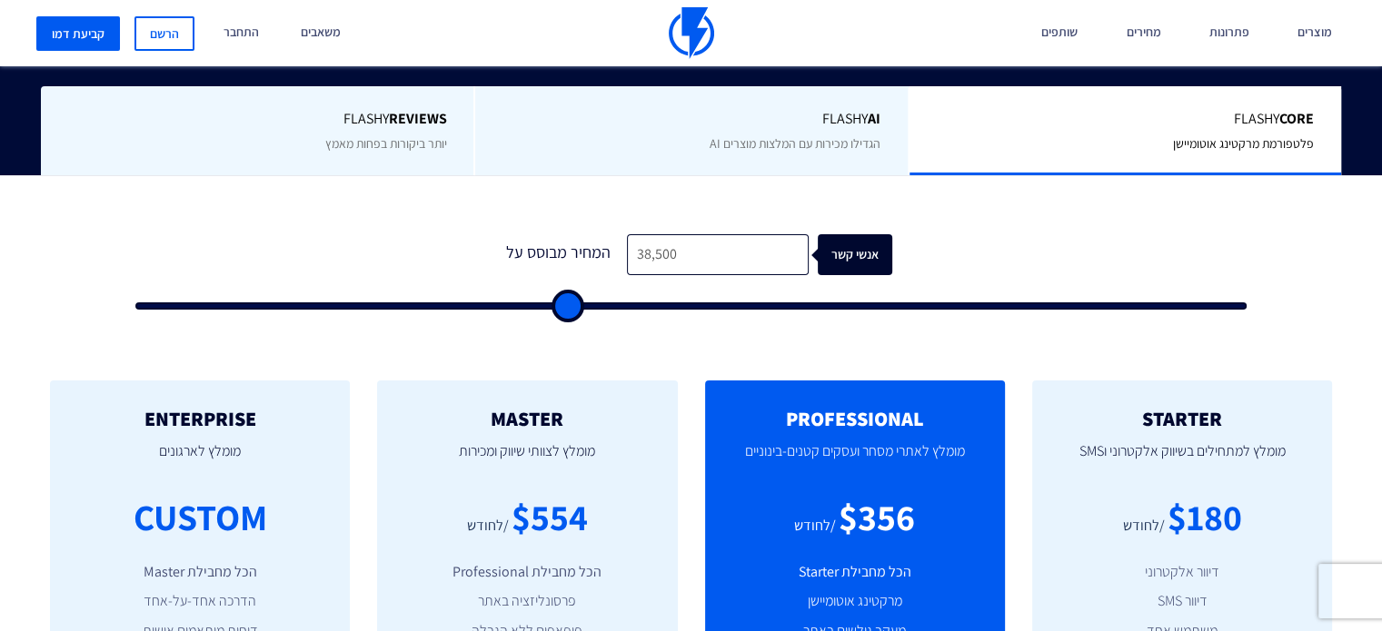
type input "42,000"
type input "42000"
type input "45,500"
type input "45500"
type input "49,500"
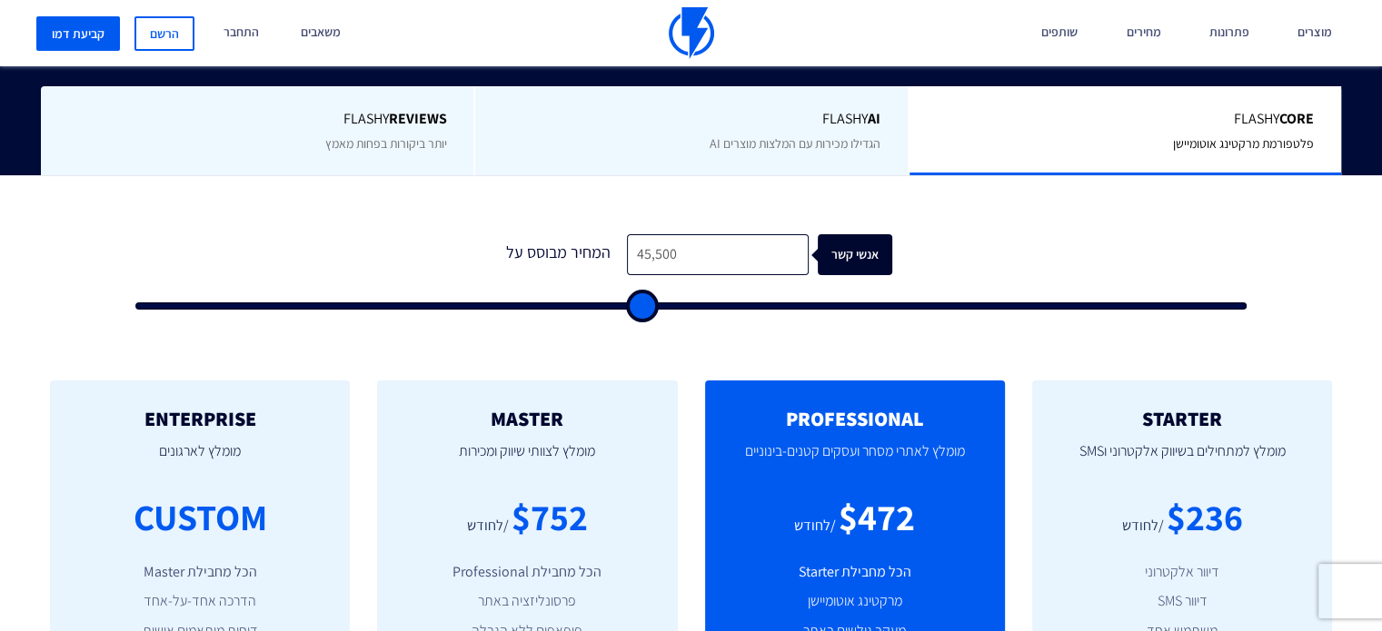
type input "49500"
type input "54,500"
type input "54500"
type input "60,000"
type input "60000"
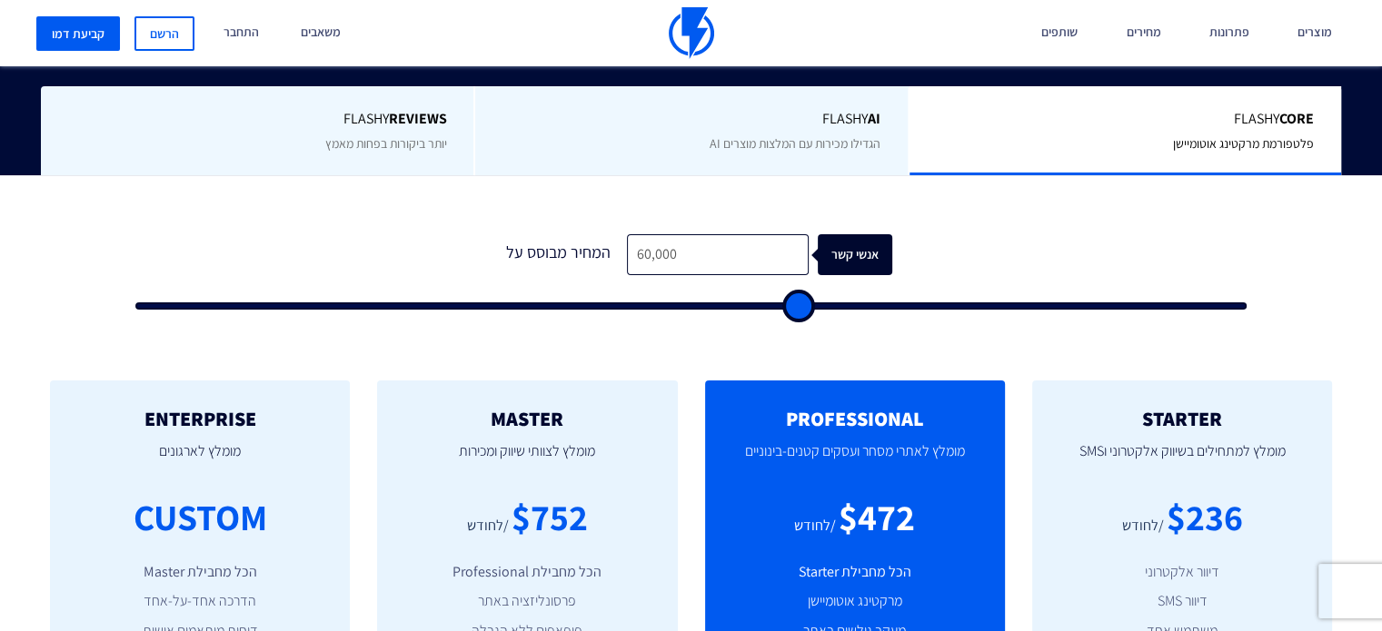
type input "66,000"
type input "66000"
type input "72,500"
type input "72500"
type input "78,000"
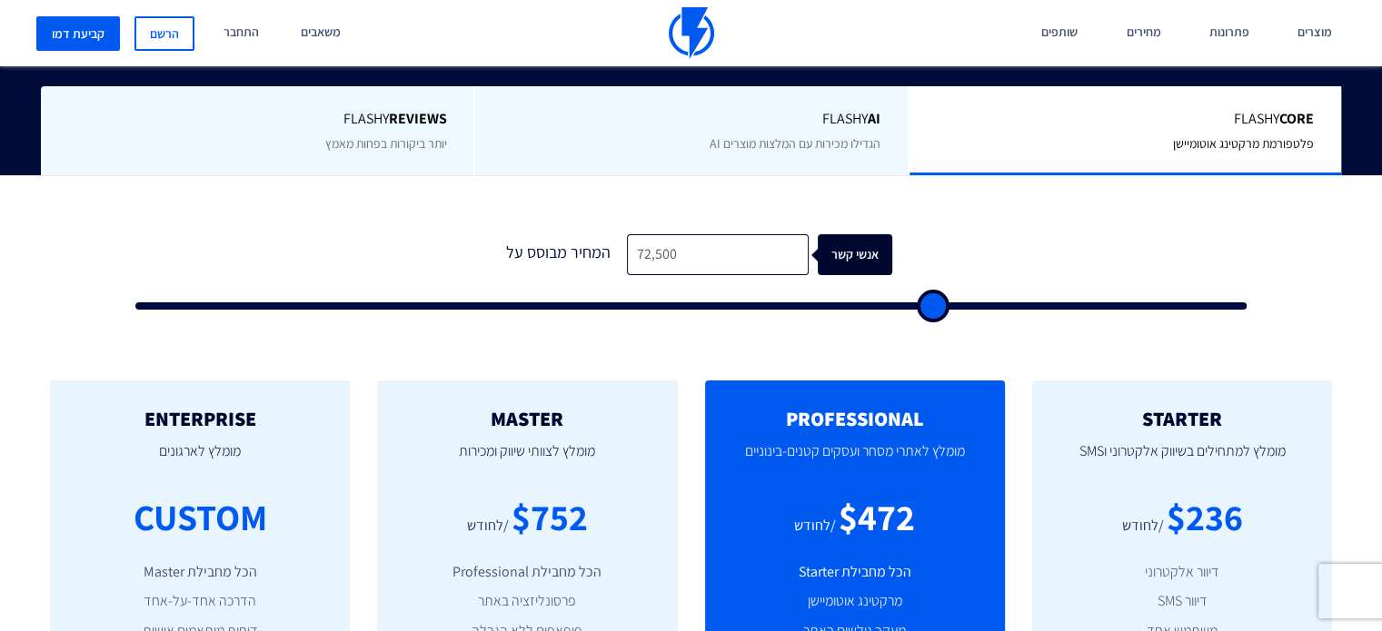
type input "78000"
type input "81,500"
type input "81500"
type input "83,500"
type input "83500"
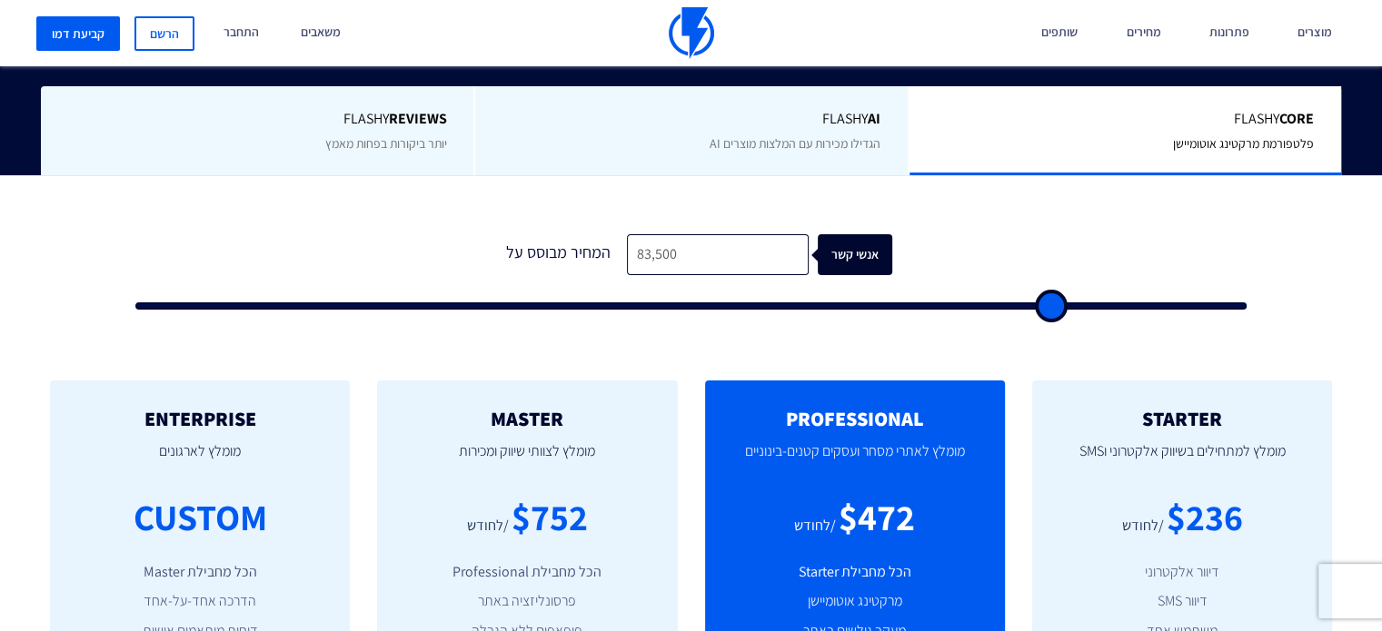
type input "84,500"
type input "84500"
type input "86,000"
type input "86000"
type input "86,500"
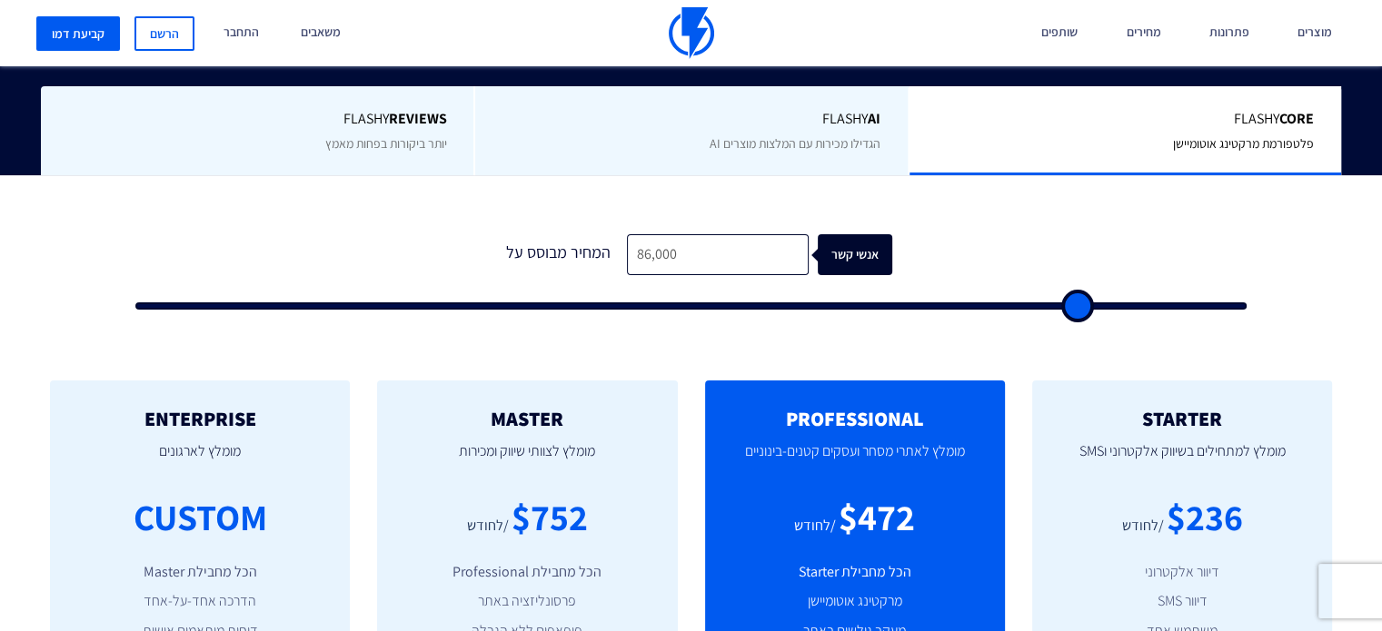
type input "86500"
type input "87,500"
type input "87500"
type input "88,500"
type input "88500"
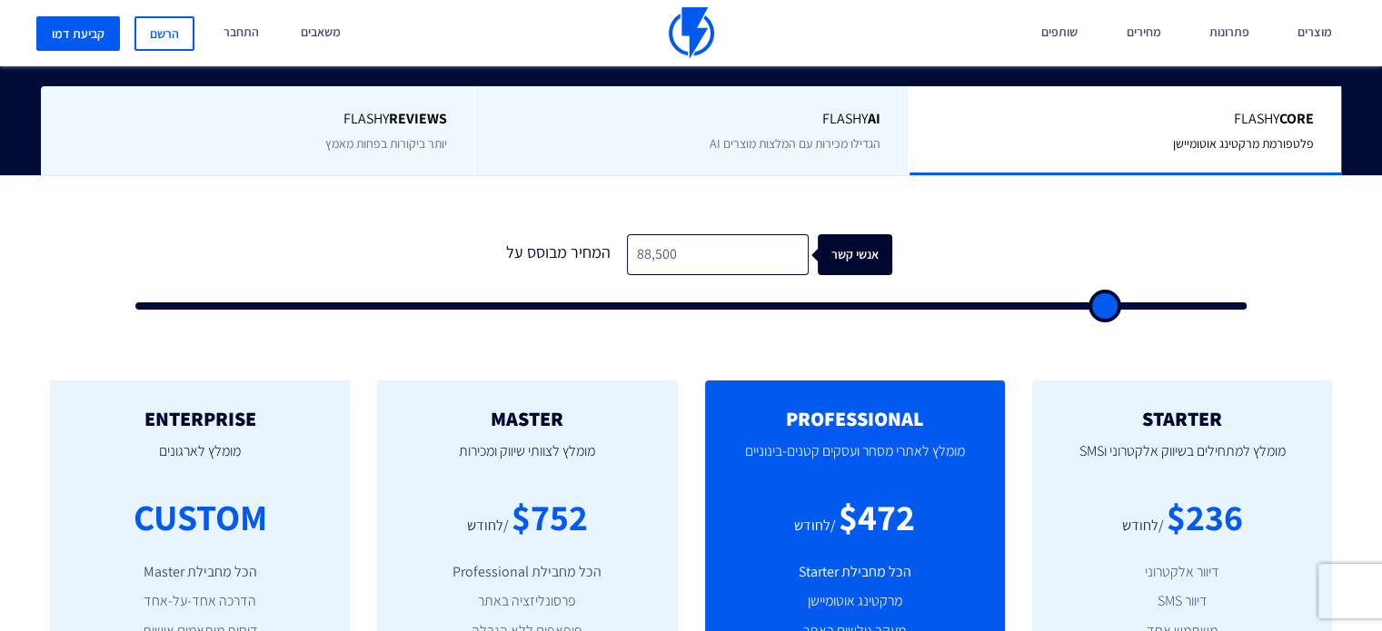
type input "89,000"
type input "89000"
type input "89,500"
type input "89500"
type input "90,500"
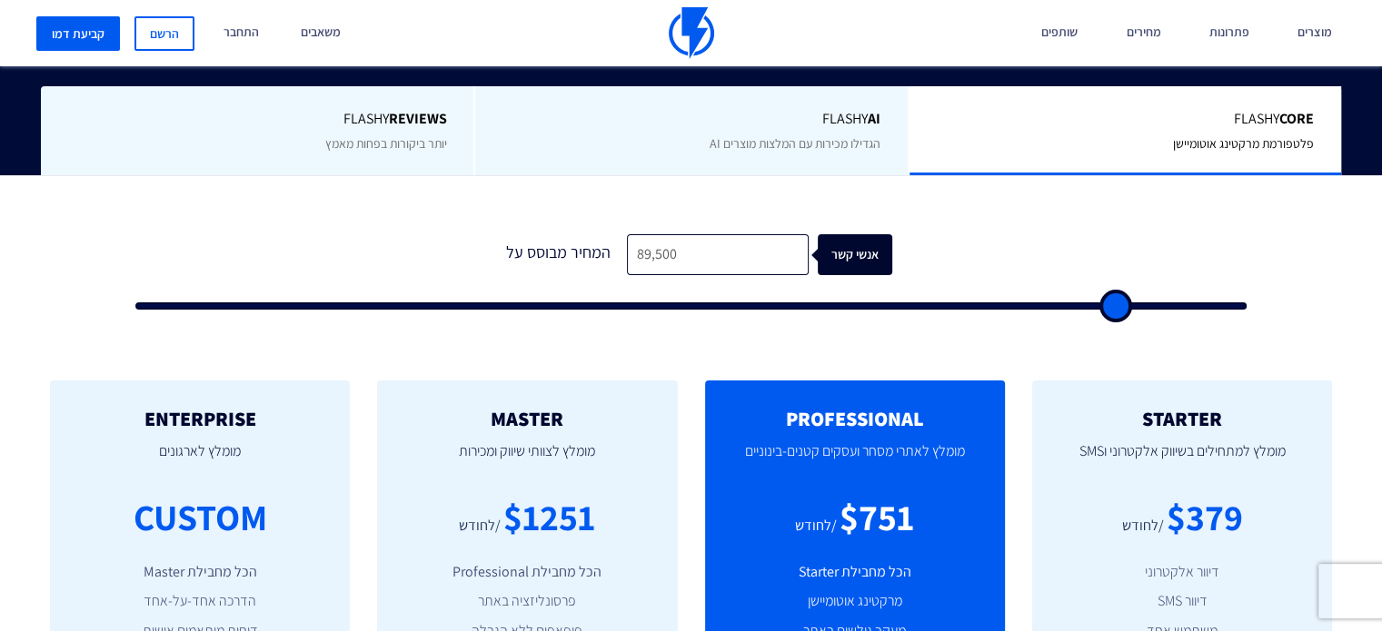
type input "90500"
drag, startPoint x: 818, startPoint y: 300, endPoint x: 1174, endPoint y: 314, distance: 356.4
click at [1246, 310] on input "range" at bounding box center [690, 305] width 1111 height 7
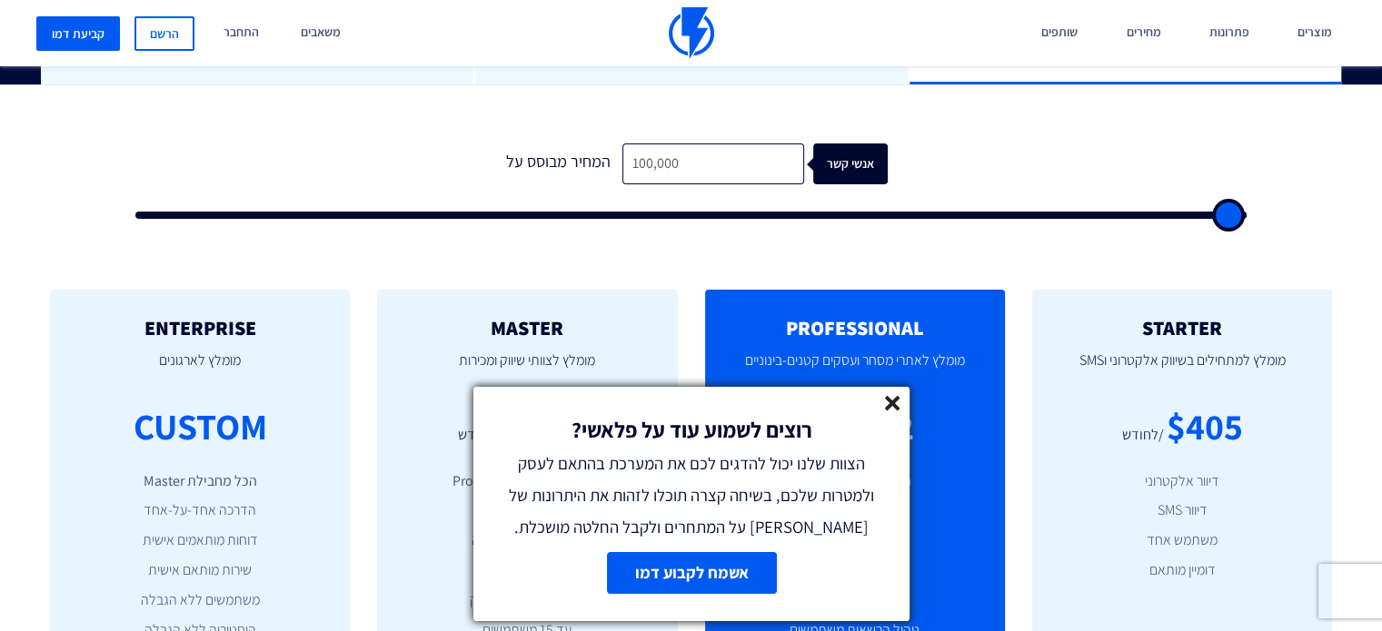
scroll to position [727, 0]
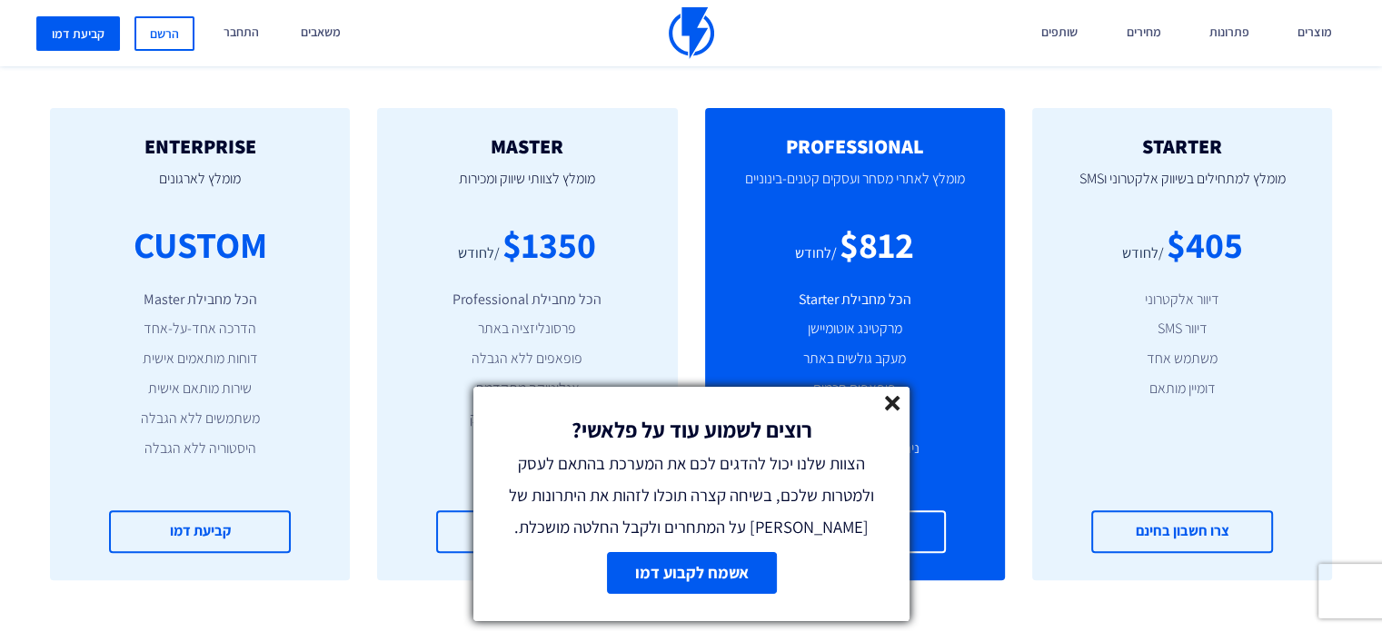
click at [893, 402] on line at bounding box center [892, 403] width 13 height 13
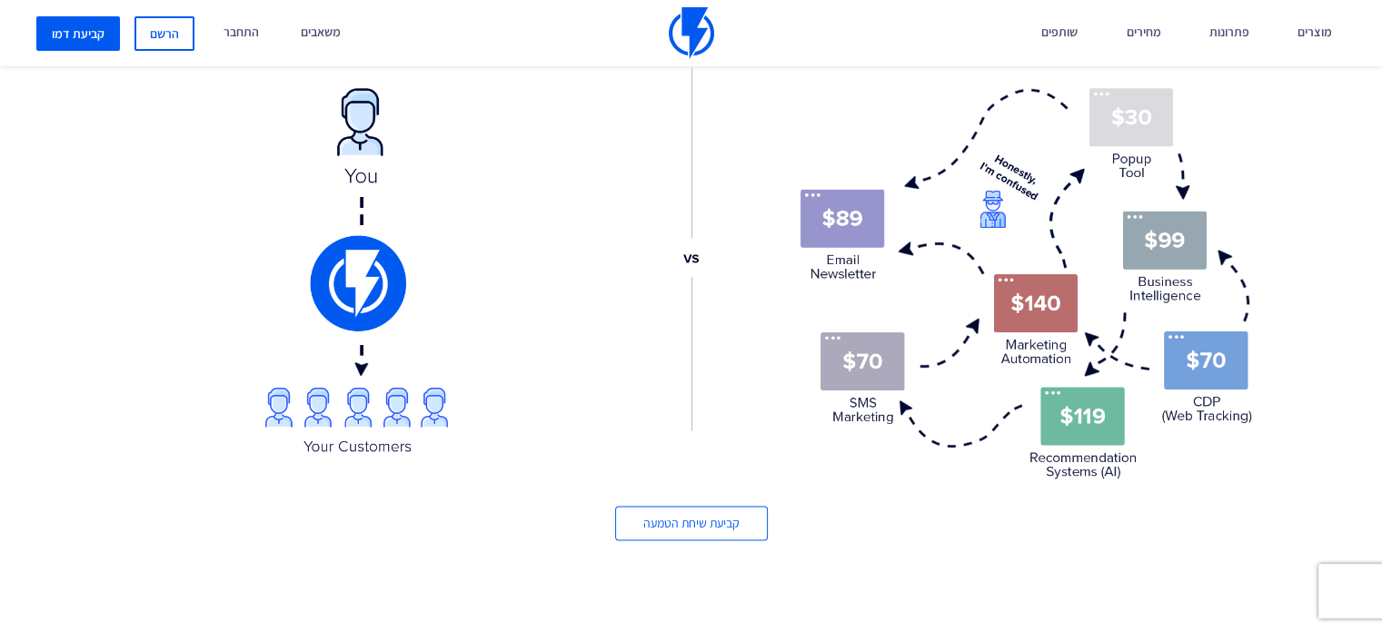
scroll to position [2089, 0]
